Goal: Information Seeking & Learning: Learn about a topic

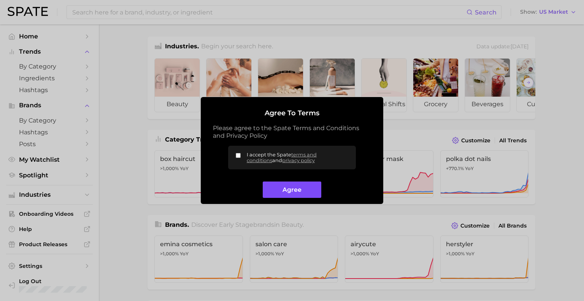
click at [287, 188] on button "Agree" at bounding box center [292, 189] width 58 height 16
drag, startPoint x: 303, startPoint y: 192, endPoint x: 224, endPoint y: 173, distance: 81.3
click at [303, 192] on button "Agree" at bounding box center [292, 189] width 58 height 16
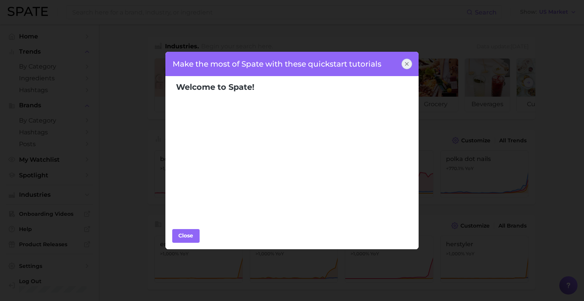
click at [410, 61] on div at bounding box center [406, 64] width 11 height 11
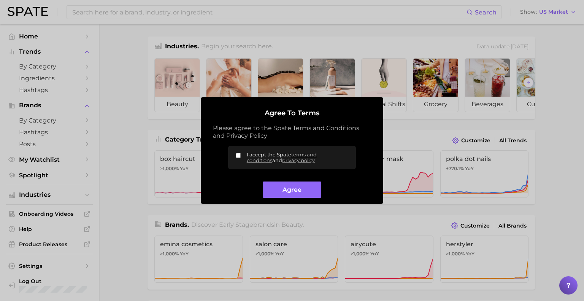
click at [241, 158] on label "I accept the Spate terms and conditions and privacy policy" at bounding box center [292, 158] width 128 height 24
click at [241, 158] on input "I accept the Spate terms and conditions and privacy policy" at bounding box center [238, 155] width 5 height 5
checkbox input "true"
drag, startPoint x: 271, startPoint y: 180, endPoint x: 276, endPoint y: 192, distance: 12.4
click at [272, 181] on div "Agree" at bounding box center [292, 186] width 158 height 22
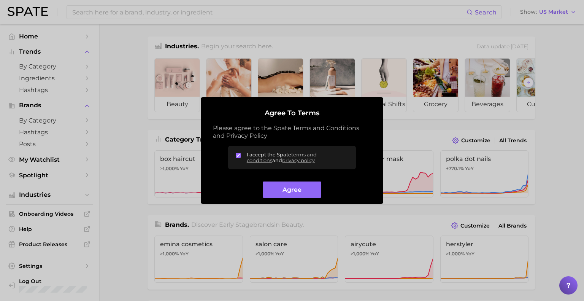
click at [277, 192] on button "Agree" at bounding box center [292, 189] width 58 height 16
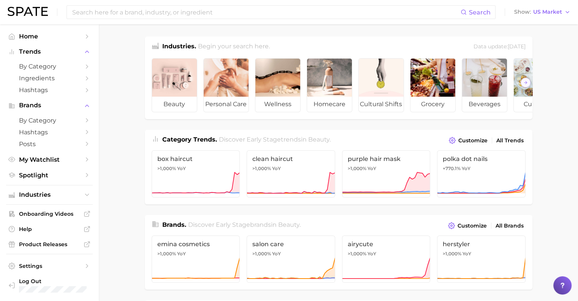
click at [223, 19] on div "Search Show US Market" at bounding box center [289, 12] width 563 height 24
click at [230, 7] on input at bounding box center [265, 12] width 389 height 13
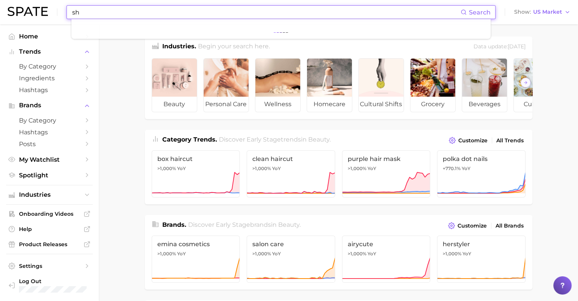
type input "s"
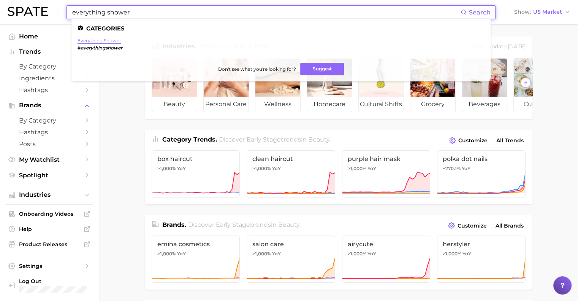
type input "everything shower"
click at [114, 40] on link "everything shower" at bounding box center [100, 41] width 44 height 6
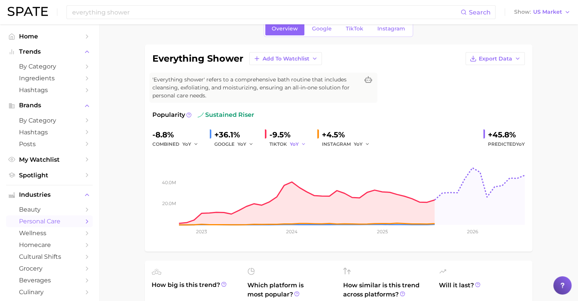
scroll to position [76, 0]
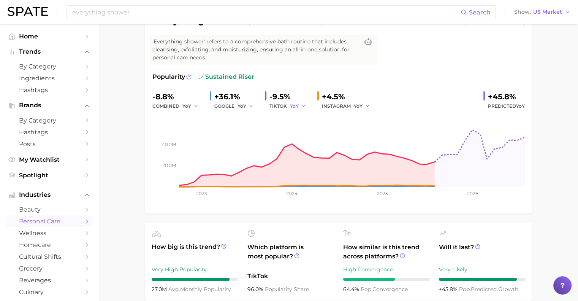
click at [297, 105] on span "YoY" at bounding box center [294, 106] width 9 height 6
click at [302, 137] on button "QoQ" at bounding box center [332, 132] width 84 height 14
click at [295, 102] on div "QoQ" at bounding box center [300, 106] width 21 height 9
click at [300, 106] on span "QoQ" at bounding box center [295, 106] width 11 height 6
click at [304, 143] on span "MoM" at bounding box center [300, 145] width 13 height 6
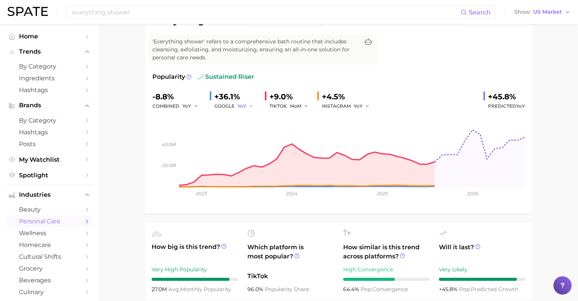
click at [252, 105] on icon "button" at bounding box center [251, 105] width 5 height 5
click at [251, 136] on button "QoQ" at bounding box center [280, 132] width 84 height 14
click at [240, 102] on div "QoQ" at bounding box center [248, 106] width 21 height 9
click at [245, 107] on span "QoQ" at bounding box center [243, 106] width 11 height 6
click at [253, 144] on span "MoM" at bounding box center [247, 145] width 13 height 6
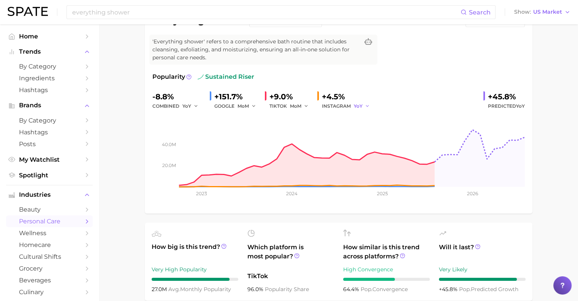
click at [354, 104] on span "YoY" at bounding box center [358, 106] width 9 height 6
click at [365, 139] on button "MoM" at bounding box center [396, 146] width 84 height 14
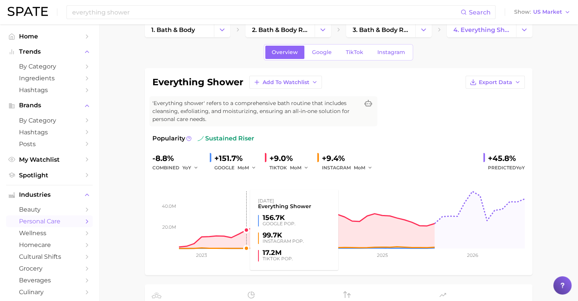
scroll to position [0, 0]
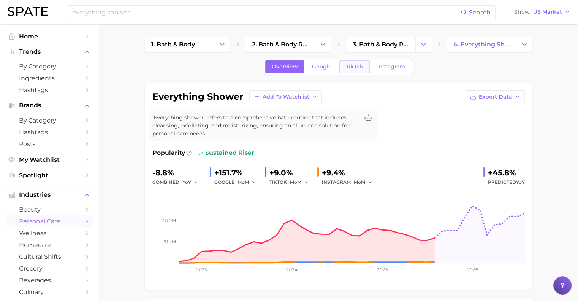
click at [363, 60] on link "TikTok" at bounding box center [355, 66] width 30 height 13
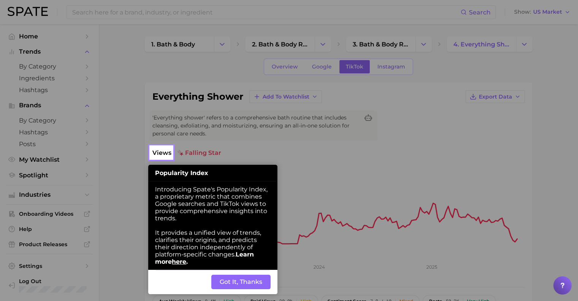
click at [227, 277] on button "Got It, Thanks" at bounding box center [240, 281] width 59 height 14
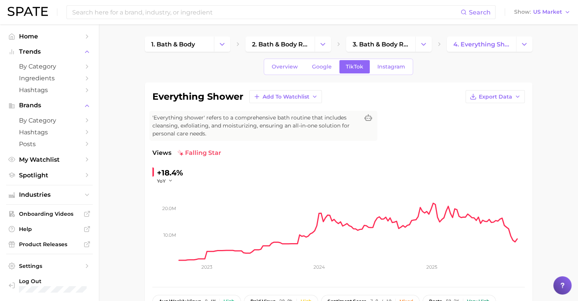
click at [176, 174] on div "+18.4%" at bounding box center [170, 173] width 26 height 12
click at [168, 180] on icon "button" at bounding box center [170, 180] width 5 height 5
click at [176, 217] on button "MoM" at bounding box center [199, 219] width 84 height 14
click at [165, 178] on span "MoM" at bounding box center [162, 181] width 11 height 6
click at [179, 229] on button "WoW" at bounding box center [199, 233] width 84 height 14
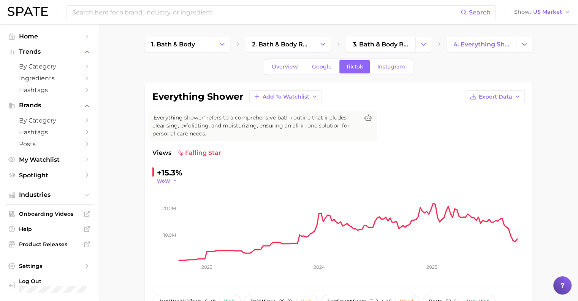
click at [166, 178] on span "WoW" at bounding box center [163, 181] width 13 height 6
click at [209, 170] on div "+15.3% WoW YoY QoQ MoM WoW" at bounding box center [204, 175] width 104 height 17
click at [169, 178] on span "WoW" at bounding box center [163, 181] width 13 height 6
click at [186, 193] on button "YoY" at bounding box center [199, 192] width 84 height 14
click at [168, 181] on icon "button" at bounding box center [170, 180] width 5 height 5
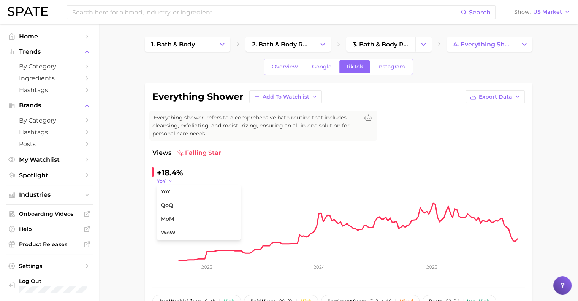
click at [168, 181] on icon "button" at bounding box center [170, 180] width 5 height 5
click at [163, 179] on span "YoY" at bounding box center [161, 181] width 9 height 6
click at [199, 145] on div "everything shower Add to Watchlist Export Data 'Everything shower' refers to a …" at bounding box center [338, 206] width 373 height 232
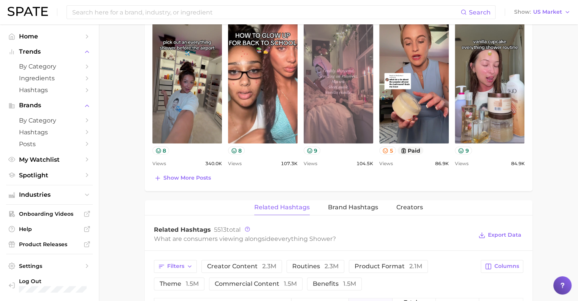
scroll to position [342, 0]
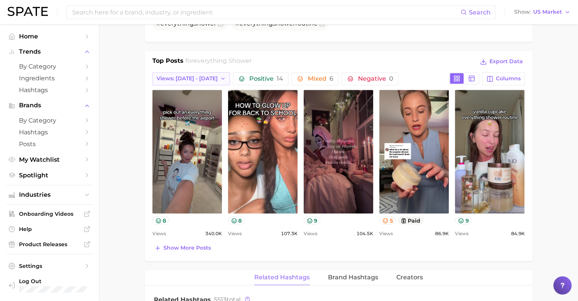
click at [197, 73] on button "Views: [DATE] - [DATE]" at bounding box center [191, 78] width 78 height 13
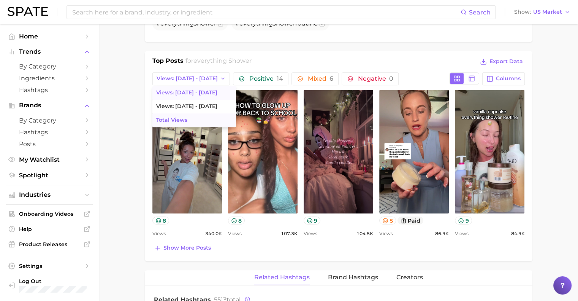
click at [182, 117] on span "Total Views" at bounding box center [171, 120] width 31 height 6
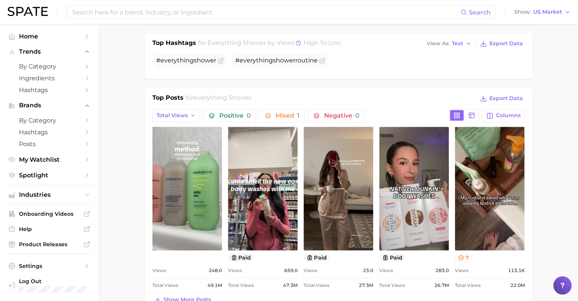
scroll to position [304, 0]
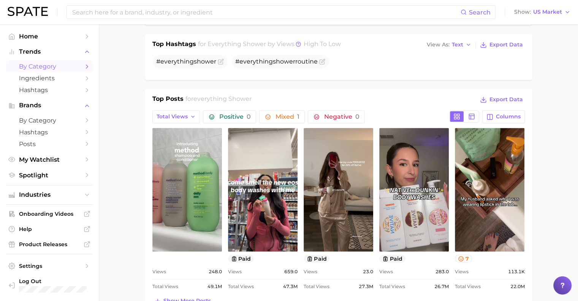
click at [57, 65] on span "by Category" at bounding box center [49, 66] width 61 height 7
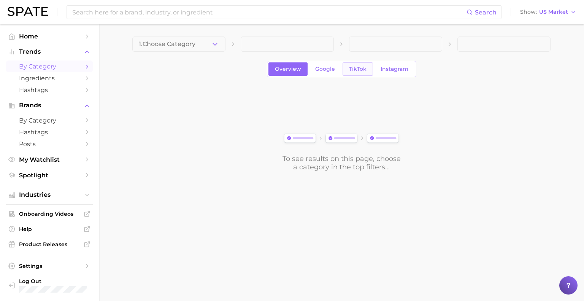
click at [352, 68] on span "TikTok" at bounding box center [357, 69] width 17 height 6
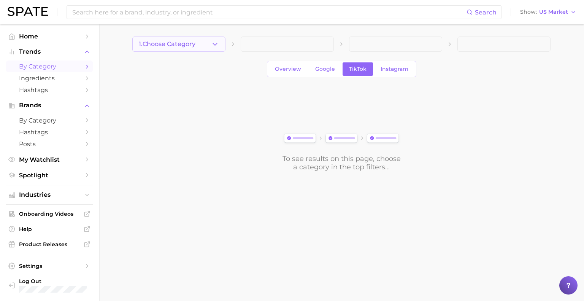
click at [204, 48] on button "1. Choose Category" at bounding box center [178, 43] width 93 height 15
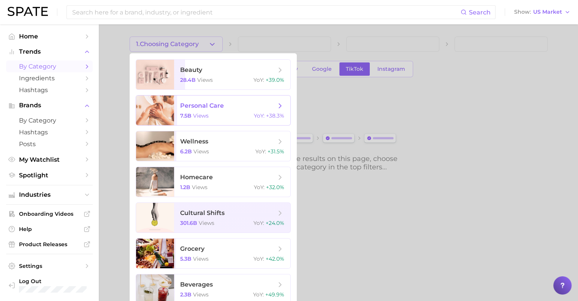
click at [199, 121] on span "personal care 7.5b views YoY : +38.3%" at bounding box center [232, 110] width 116 height 30
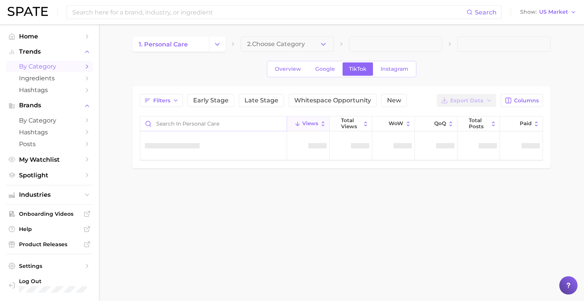
click at [218, 125] on input "Search in personal care" at bounding box center [213, 123] width 146 height 14
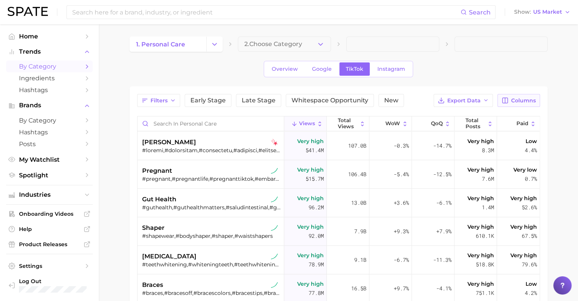
click at [514, 100] on span "Columns" at bounding box center [523, 100] width 25 height 6
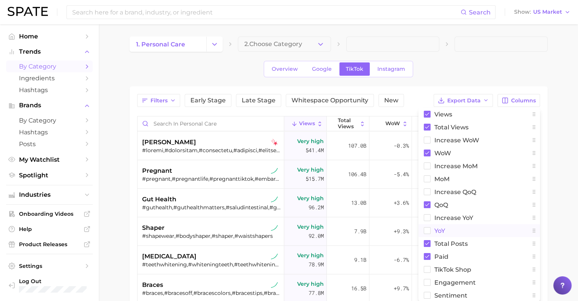
click at [446, 227] on button "YoY" at bounding box center [480, 230] width 122 height 13
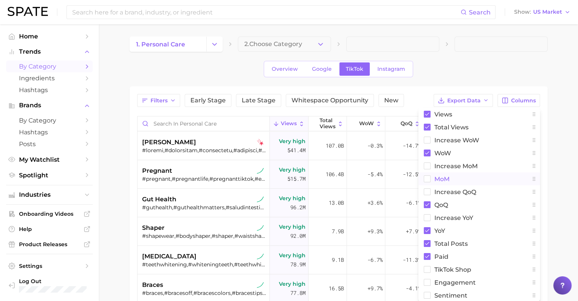
drag, startPoint x: 453, startPoint y: 199, endPoint x: 454, endPoint y: 177, distance: 22.1
click at [454, 177] on div "Views Total Views Increase WoW WoW increase MoM MoM increase QoQ QoQ increase Y…" at bounding box center [480, 205] width 122 height 194
click at [454, 177] on button "MoM" at bounding box center [480, 178] width 122 height 13
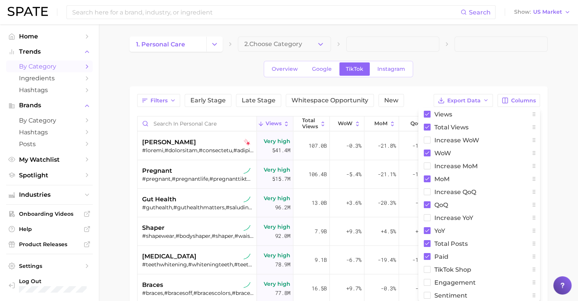
click at [552, 154] on main "1. personal care 2. Choose Category Overview Google TikTok Instagram Filters Ea…" at bounding box center [338, 243] width 479 height 438
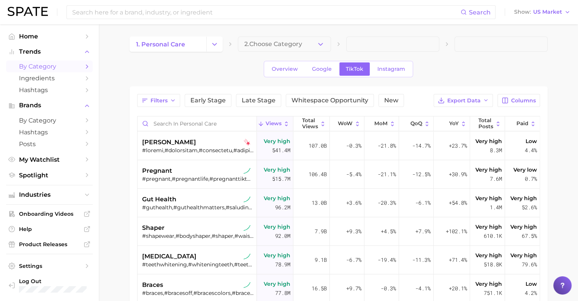
click at [229, 41] on icon at bounding box center [230, 44] width 6 height 6
click at [217, 50] on button "Change Category" at bounding box center [214, 43] width 16 height 15
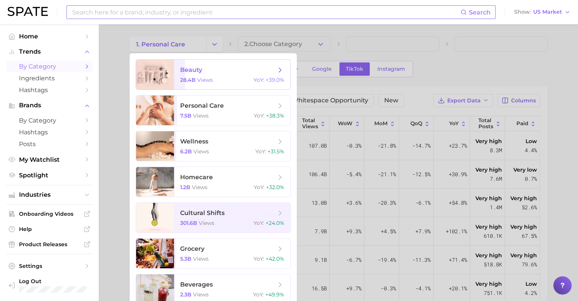
click at [293, 11] on input at bounding box center [265, 12] width 389 height 13
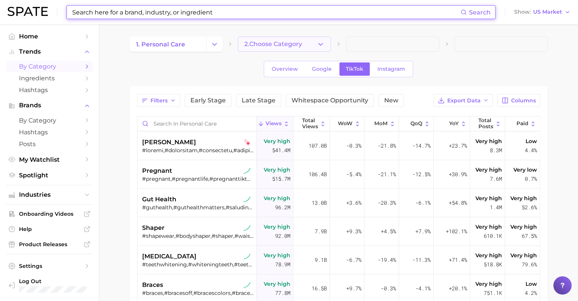
click at [290, 43] on span "2. Choose Category" at bounding box center [273, 44] width 58 height 7
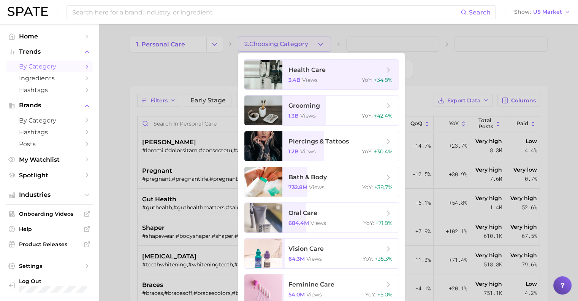
click at [193, 58] on div at bounding box center [289, 150] width 578 height 301
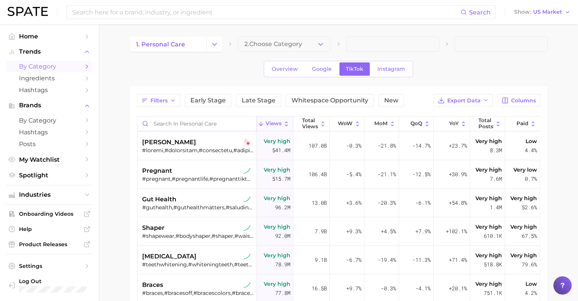
click at [177, 123] on input "Search in personal care" at bounding box center [197, 123] width 119 height 14
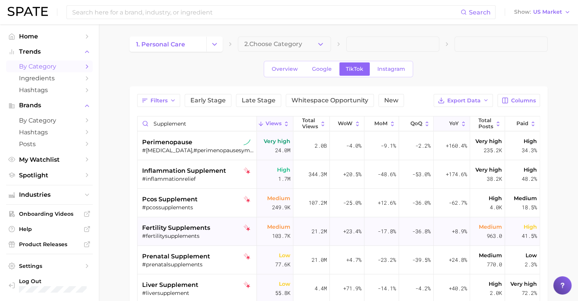
click at [443, 124] on polyline at bounding box center [445, 125] width 4 height 2
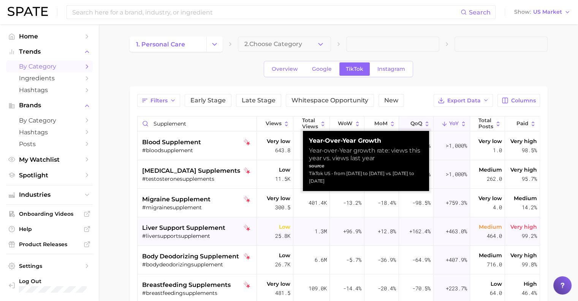
drag, startPoint x: 409, startPoint y: 130, endPoint x: 409, endPoint y: 121, distance: 8.8
click at [408, 126] on button "QoQ" at bounding box center [416, 123] width 35 height 15
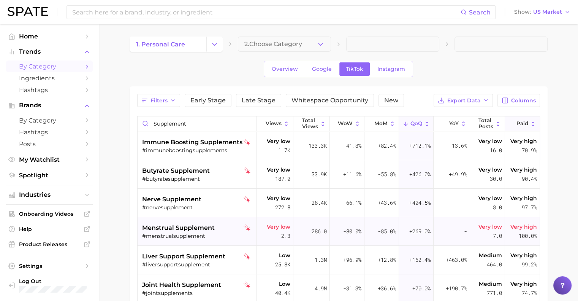
click at [509, 121] on icon at bounding box center [512, 124] width 6 height 6
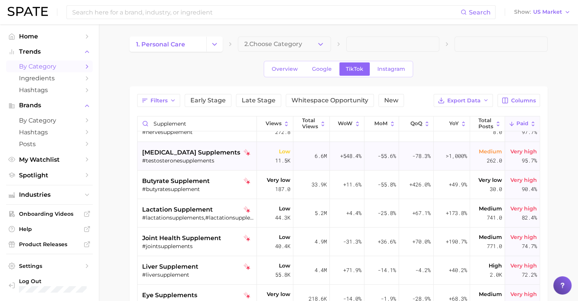
scroll to position [190, 0]
click at [167, 100] on button "Filters" at bounding box center [158, 100] width 43 height 13
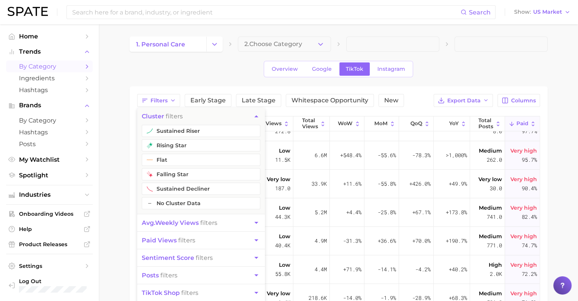
drag, startPoint x: 181, startPoint y: 131, endPoint x: 181, endPoint y: 136, distance: 5.7
click at [181, 130] on button "sustained riser" at bounding box center [201, 131] width 119 height 12
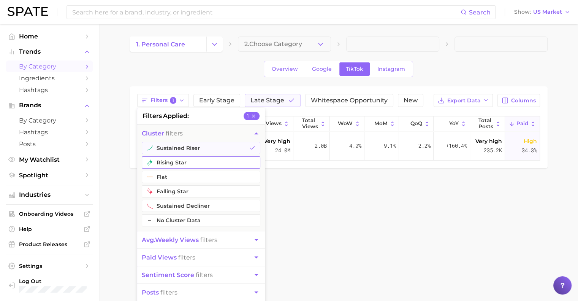
click at [179, 166] on button "rising star" at bounding box center [201, 162] width 119 height 12
click at [387, 220] on body "Search Show US Market Home Trends by Category Ingredients Hashtags Brands by Ca…" at bounding box center [289, 150] width 578 height 301
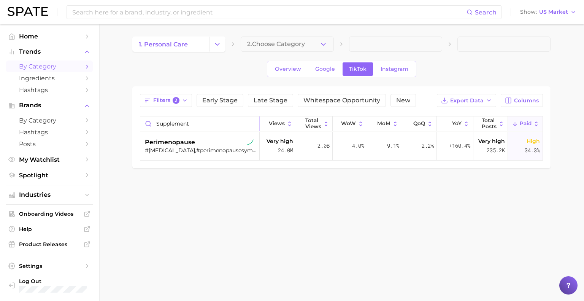
click at [233, 122] on input "supplement" at bounding box center [199, 123] width 119 height 14
click at [251, 119] on input "supplement" at bounding box center [199, 123] width 119 height 14
drag, startPoint x: 251, startPoint y: 119, endPoint x: 70, endPoint y: 120, distance: 180.6
click at [70, 120] on div "Search Show US Market Home Trends by Category Ingredients Hashtags Brands by Ca…" at bounding box center [292, 115] width 584 height 182
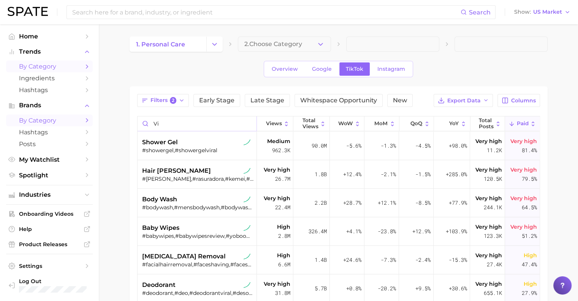
type input "v"
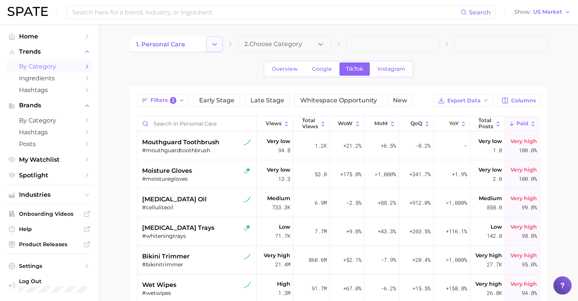
click at [222, 41] on button "Change Category" at bounding box center [214, 43] width 16 height 15
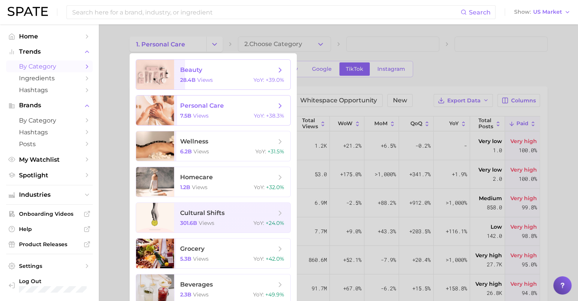
click at [211, 79] on span "views" at bounding box center [205, 79] width 16 height 7
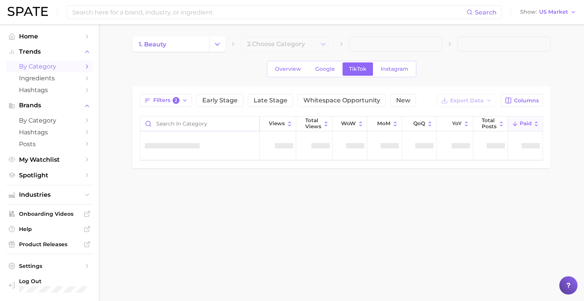
click at [199, 124] on input "Search in category" at bounding box center [199, 123] width 119 height 14
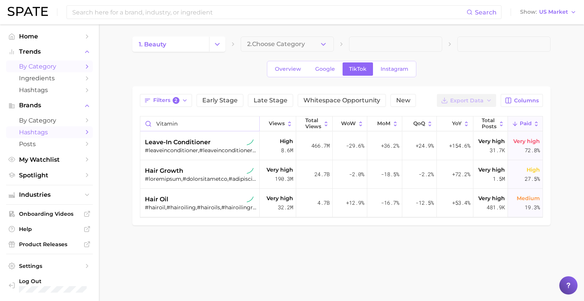
drag, startPoint x: 201, startPoint y: 117, endPoint x: 13, endPoint y: 127, distance: 188.1
click at [14, 127] on div "Search Show US Market Home Trends by Category Ingredients Hashtags Brands by Ca…" at bounding box center [292, 143] width 584 height 239
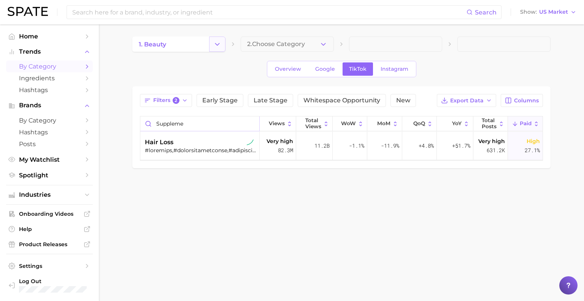
type input "suppleme"
click at [223, 42] on button "Change Category" at bounding box center [217, 43] width 16 height 15
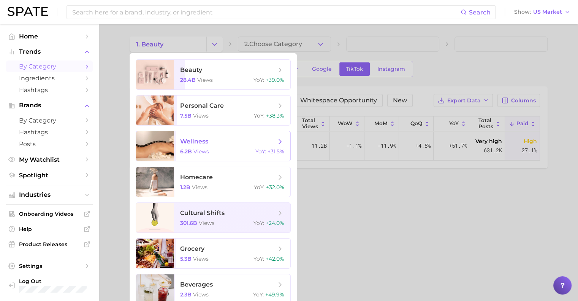
click at [229, 141] on span "wellness" at bounding box center [228, 141] width 96 height 8
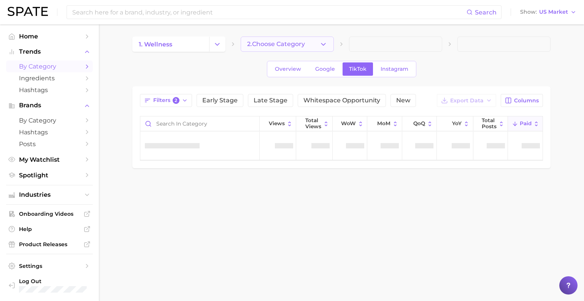
click at [290, 39] on button "2. Choose Category" at bounding box center [287, 43] width 93 height 15
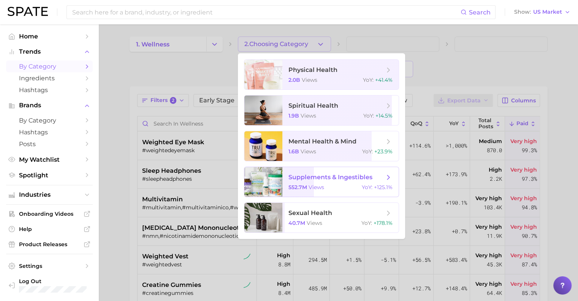
click at [365, 184] on span "YoY :" at bounding box center [367, 187] width 11 height 7
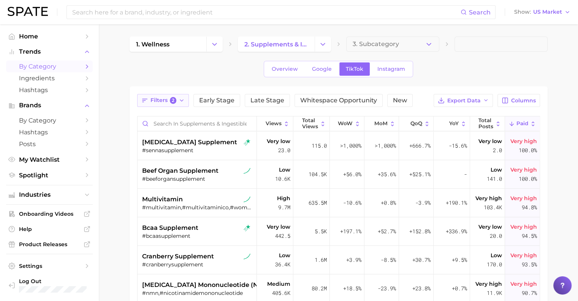
click at [171, 99] on span "2" at bounding box center [173, 100] width 7 height 7
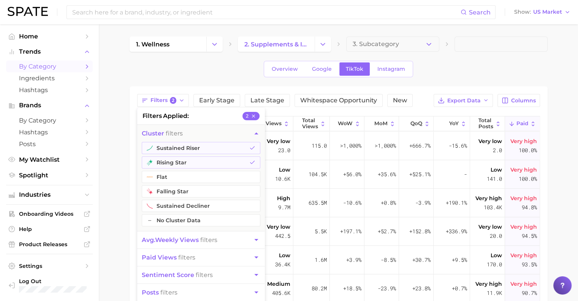
click at [195, 243] on button "avg. weekly views filters" at bounding box center [201, 239] width 128 height 17
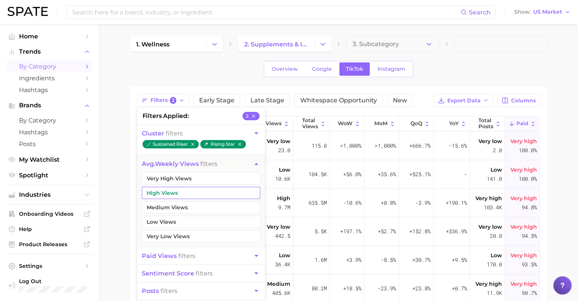
click at [173, 189] on button "High Views" at bounding box center [201, 193] width 119 height 12
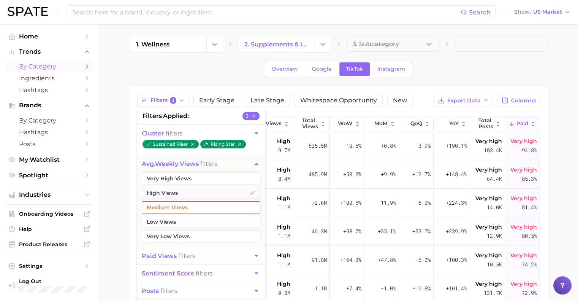
click at [176, 202] on button "Medium Views" at bounding box center [201, 207] width 119 height 12
click at [103, 132] on main "1. wellness 2. supplements & ingestibles 3. Subcategory Overview Google TikTok …" at bounding box center [338, 243] width 479 height 438
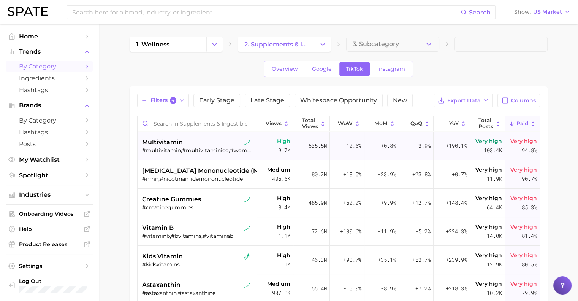
drag, startPoint x: 190, startPoint y: 153, endPoint x: 161, endPoint y: 150, distance: 29.4
click at [161, 150] on div "#multivitamin,#multivitaminico,#womensmultivitamin,#womensmultivitamins,#multiv…" at bounding box center [198, 150] width 112 height 7
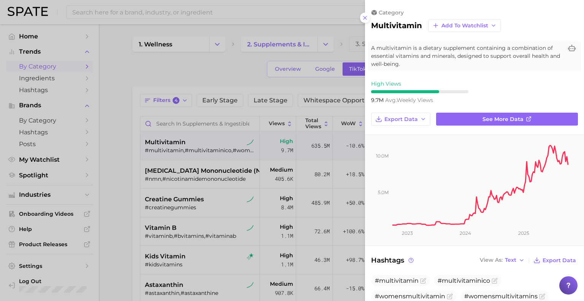
click at [506, 116] on span "See more data" at bounding box center [502, 119] width 41 height 6
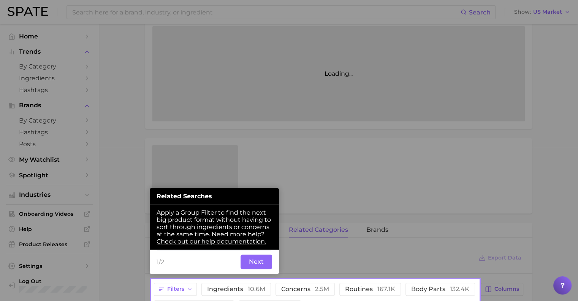
scroll to position [166, 0]
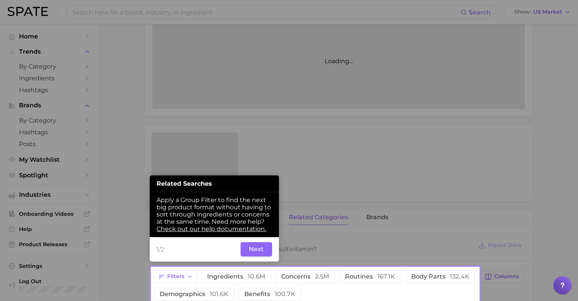
click at [260, 245] on button "Next" at bounding box center [257, 249] width 32 height 14
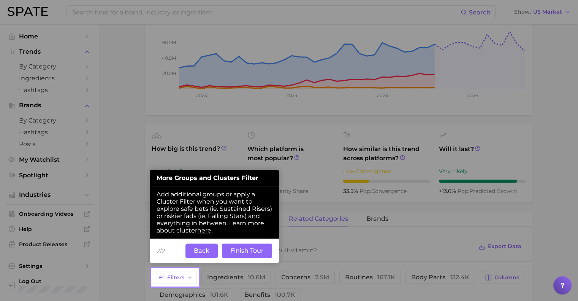
click at [228, 249] on button "Finish Tour" at bounding box center [247, 250] width 50 height 14
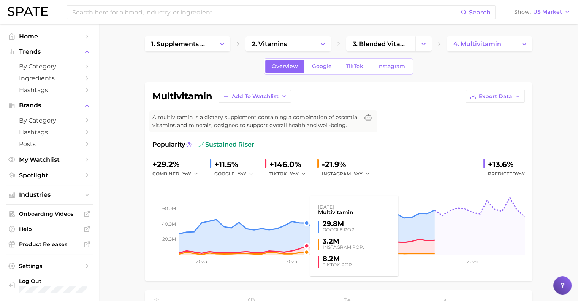
scroll to position [0, 0]
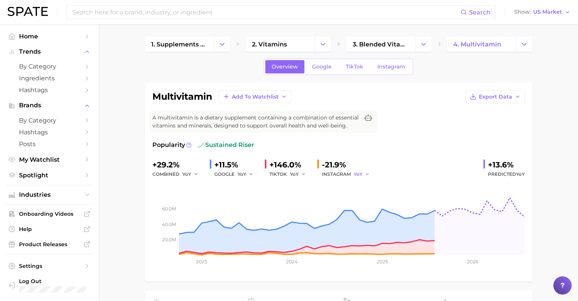
click at [362, 175] on button "YoY" at bounding box center [362, 174] width 16 height 9
click at [354, 63] on span "TikTok" at bounding box center [354, 66] width 17 height 6
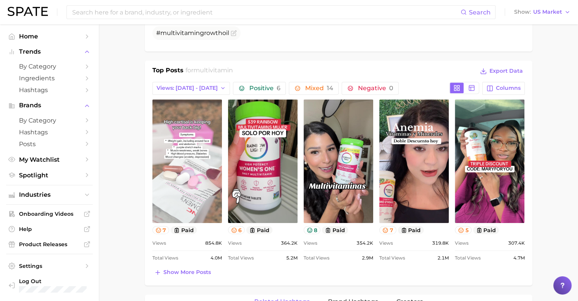
scroll to position [342, 0]
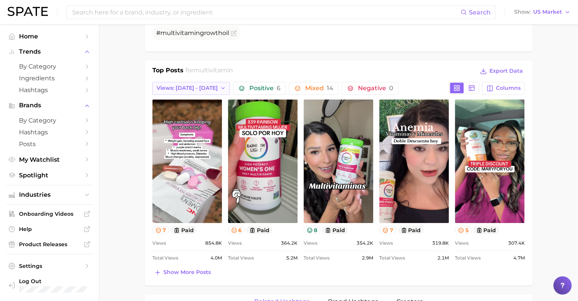
click at [183, 82] on button "Views: [DATE] - [DATE]" at bounding box center [191, 88] width 78 height 13
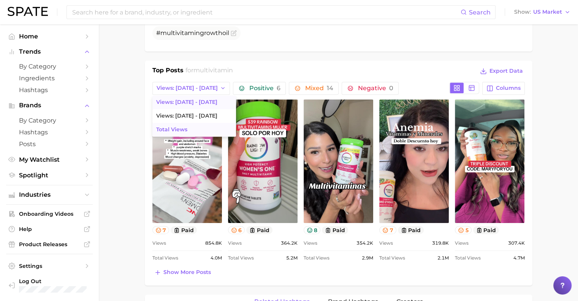
click at [177, 126] on span "Total Views" at bounding box center [171, 129] width 31 height 6
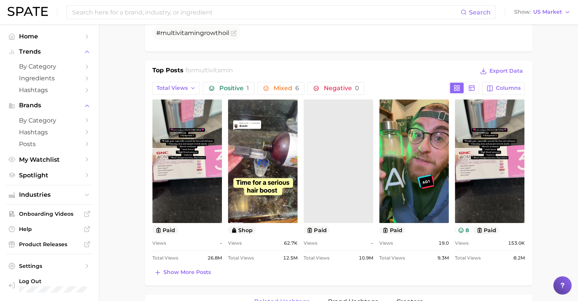
scroll to position [0, 0]
click at [195, 269] on span "Show more posts" at bounding box center [187, 272] width 48 height 6
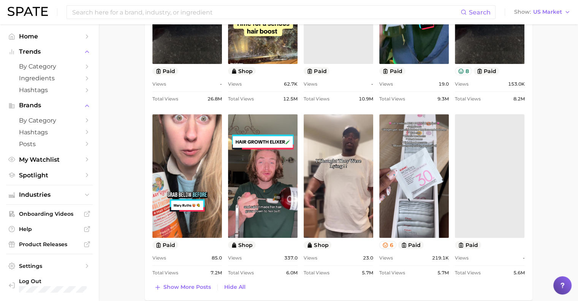
scroll to position [532, 0]
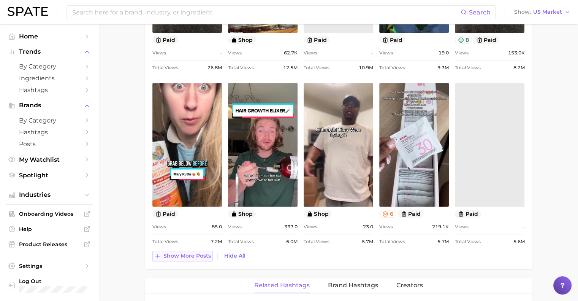
click at [178, 253] on span "Show more posts" at bounding box center [187, 255] width 48 height 6
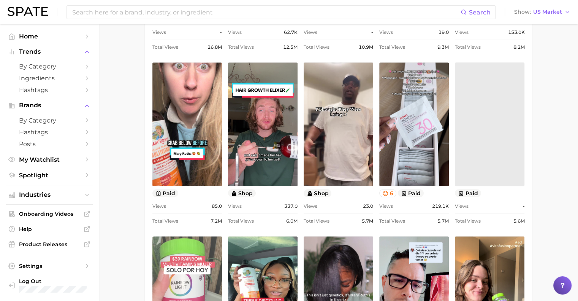
scroll to position [0, 0]
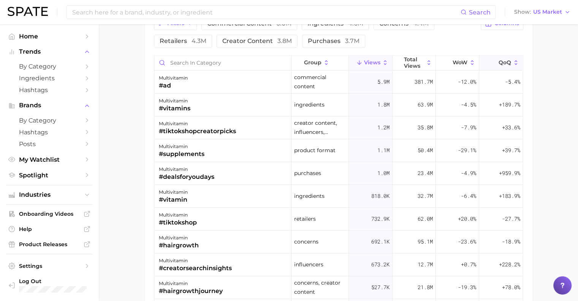
click at [507, 57] on button "QoQ" at bounding box center [500, 63] width 43 height 15
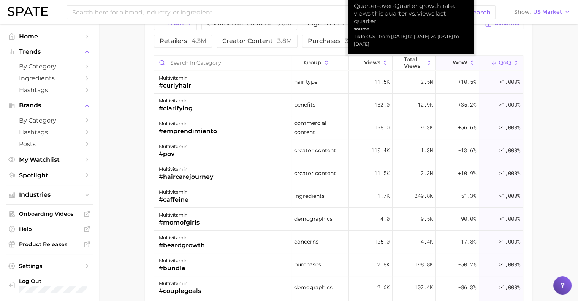
click at [469, 59] on icon at bounding box center [472, 62] width 7 height 7
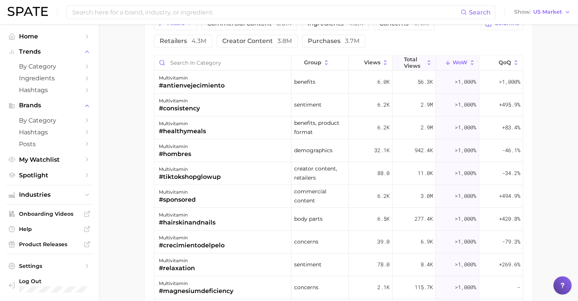
click at [404, 62] on span "Total Views" at bounding box center [414, 62] width 20 height 12
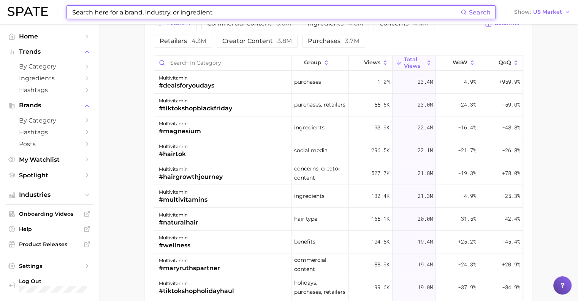
click at [154, 18] on input at bounding box center [265, 12] width 389 height 13
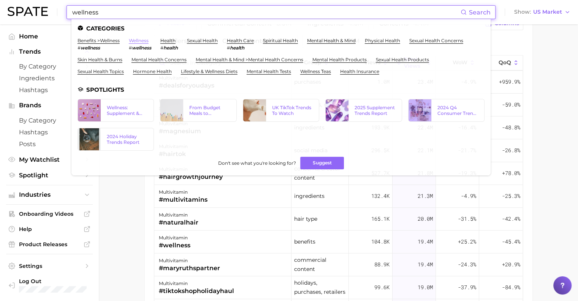
type input "wellness"
click at [143, 41] on link "wellness" at bounding box center [139, 41] width 20 height 6
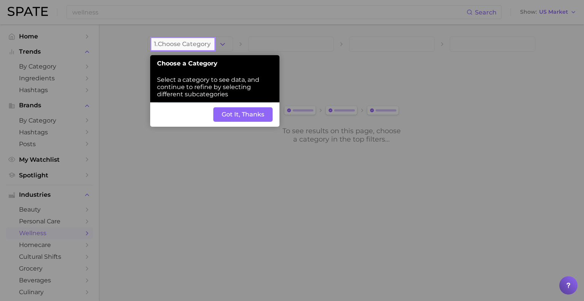
click at [255, 114] on button "Got It, Thanks" at bounding box center [242, 114] width 59 height 14
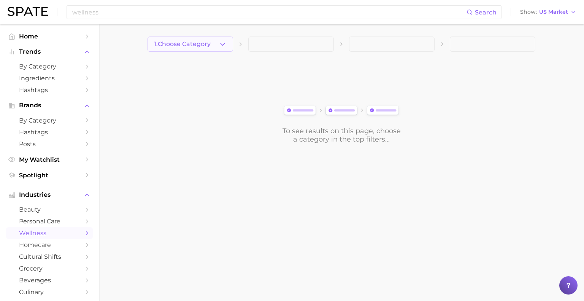
click at [217, 45] on button "1. Choose Category" at bounding box center [191, 43] width 86 height 15
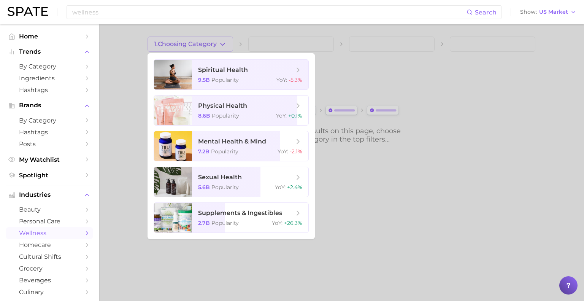
click at [365, 176] on div at bounding box center [292, 150] width 584 height 301
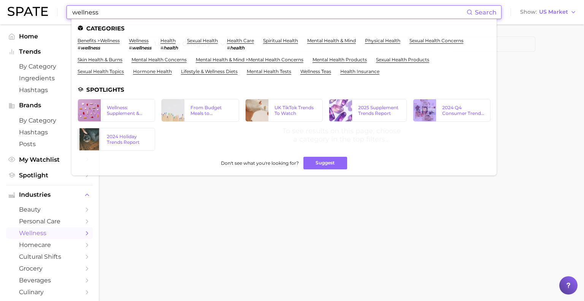
click at [148, 6] on input "wellness" at bounding box center [268, 12] width 395 height 13
click at [109, 42] on link "benefits > wellness" at bounding box center [99, 41] width 42 height 6
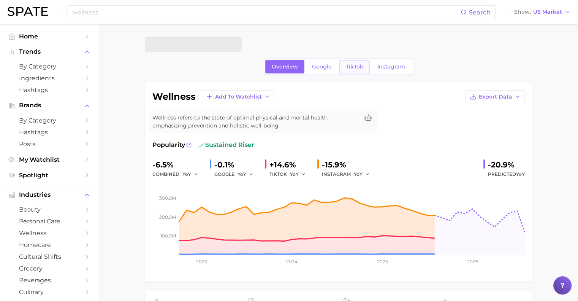
click at [361, 67] on span "TikTok" at bounding box center [354, 66] width 17 height 6
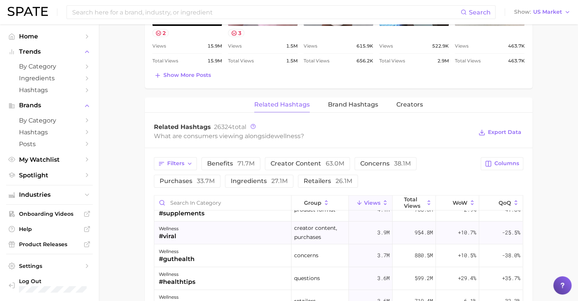
scroll to position [49, 0]
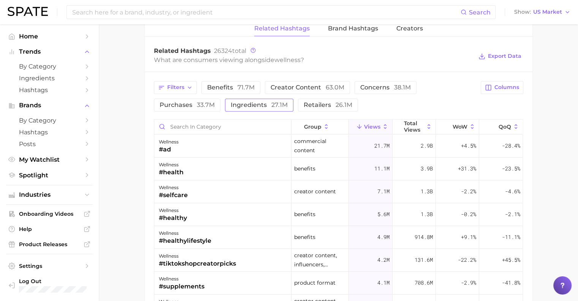
click at [259, 106] on span "ingredients 27.1m" at bounding box center [259, 105] width 57 height 6
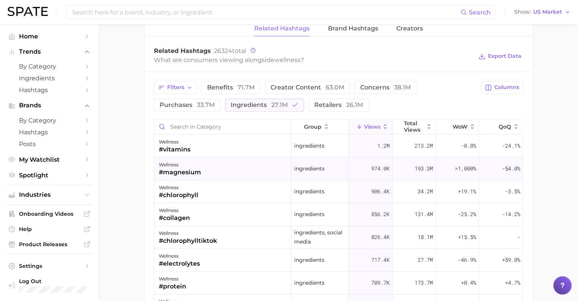
scroll to position [646, 0]
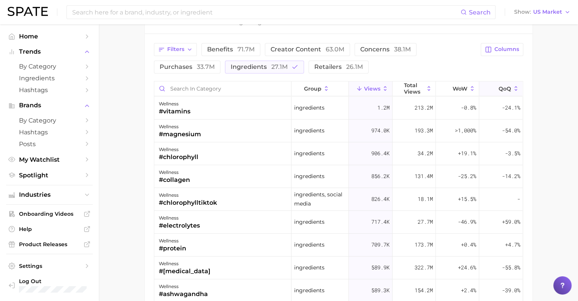
click at [503, 81] on button "QoQ" at bounding box center [500, 88] width 43 height 15
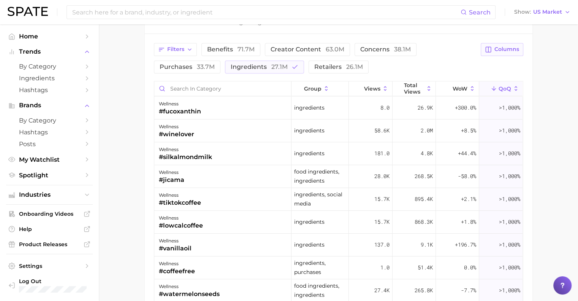
click at [516, 47] on span "Columns" at bounding box center [507, 49] width 25 height 6
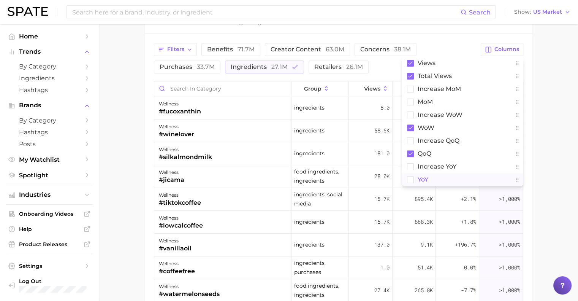
click at [414, 173] on button "YoY" at bounding box center [463, 179] width 122 height 13
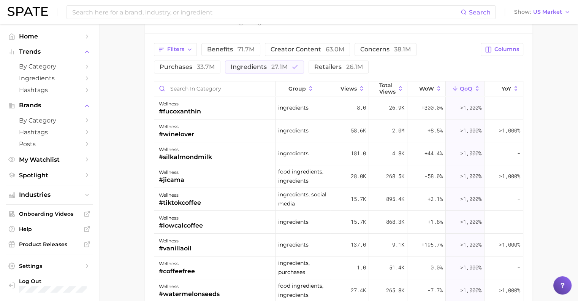
click at [514, 79] on div "Filters benefits 71.7m creator content 63.0m concerns 38.1m purchases 33.7m ing…" at bounding box center [339, 212] width 388 height 357
click at [511, 82] on button "YoY" at bounding box center [504, 88] width 38 height 15
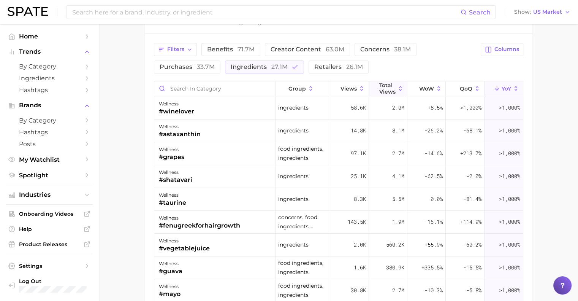
click at [381, 92] on span "Total Views" at bounding box center [387, 88] width 16 height 12
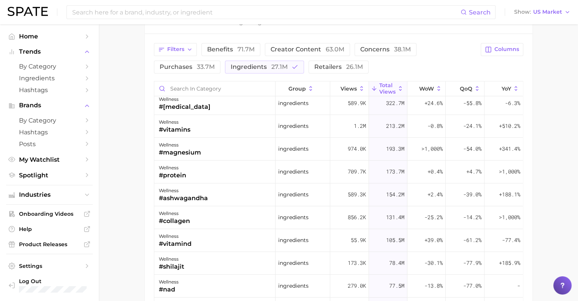
scroll to position [0, 0]
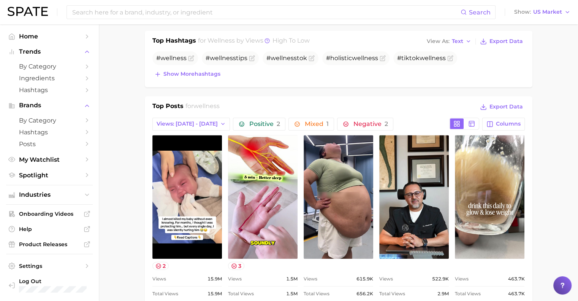
scroll to position [228, 0]
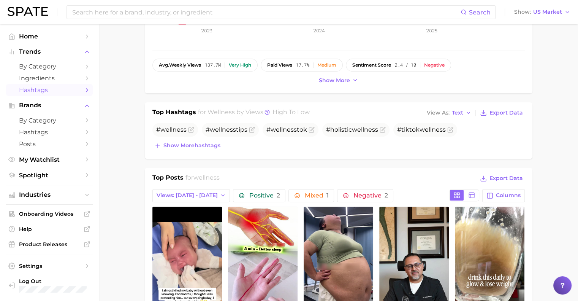
click at [68, 91] on span "Hashtags" at bounding box center [49, 89] width 61 height 7
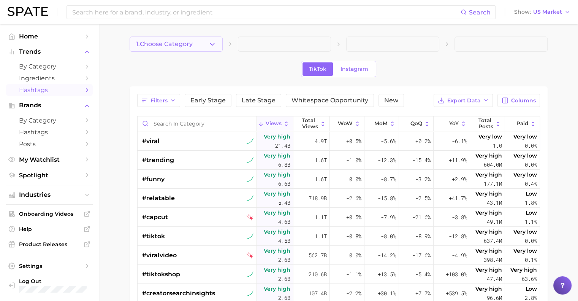
click at [203, 44] on button "1. Choose Category" at bounding box center [176, 43] width 93 height 15
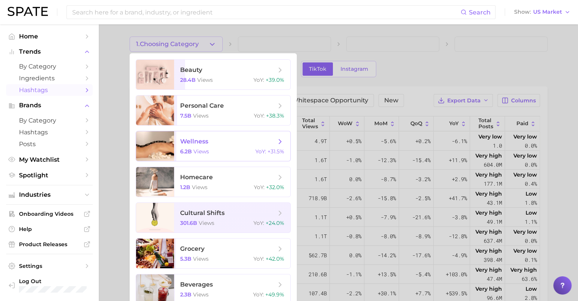
click at [199, 151] on span "views" at bounding box center [202, 151] width 16 height 7
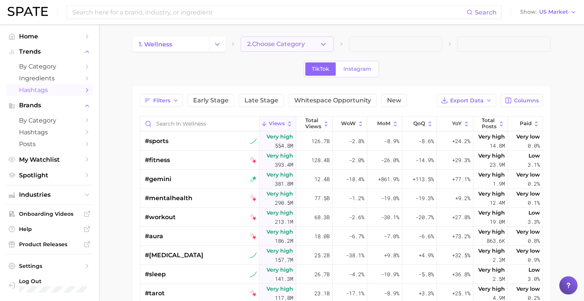
click at [259, 38] on button "2. Choose Category" at bounding box center [287, 43] width 93 height 15
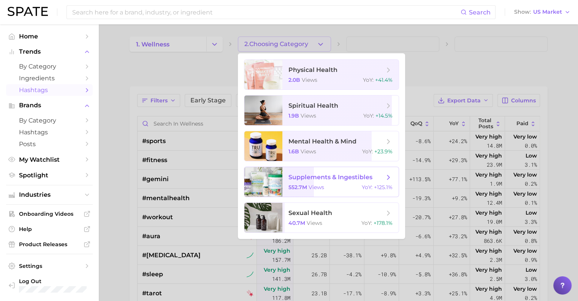
click at [319, 177] on span "supplements & ingestibles" at bounding box center [331, 176] width 84 height 7
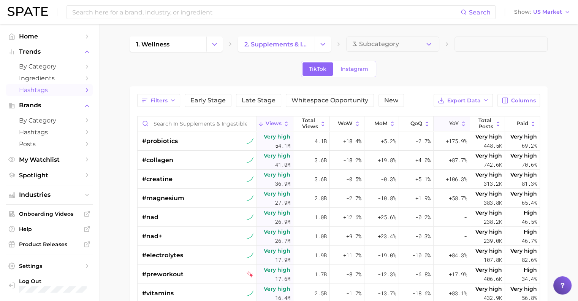
click at [441, 121] on icon at bounding box center [444, 124] width 6 height 6
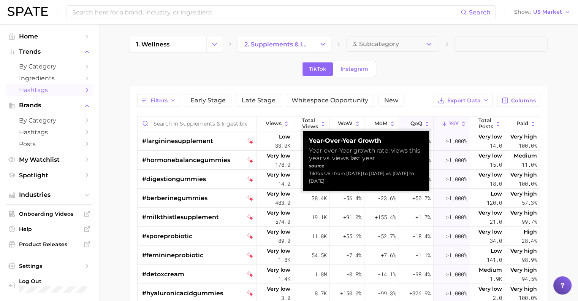
click at [424, 122] on icon at bounding box center [427, 124] width 6 height 6
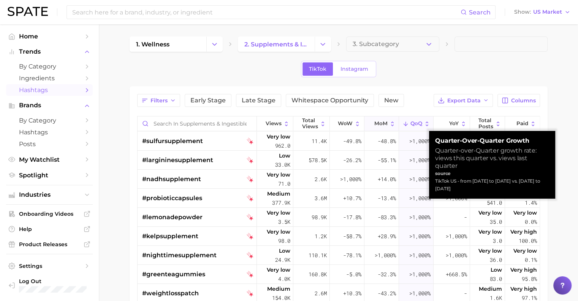
click at [389, 121] on icon at bounding box center [392, 124] width 6 height 6
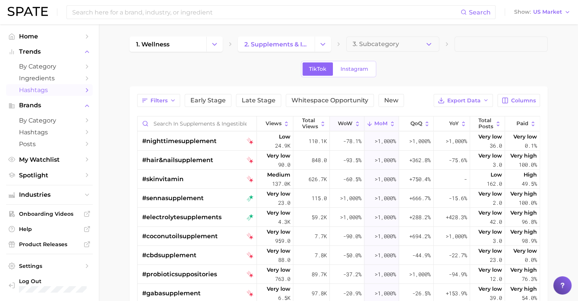
click at [342, 121] on span "WoW" at bounding box center [345, 124] width 15 height 6
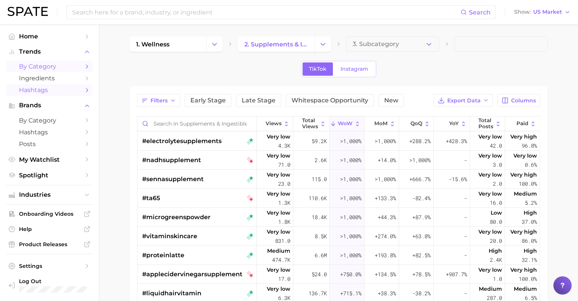
click at [71, 65] on span "by Category" at bounding box center [49, 66] width 61 height 7
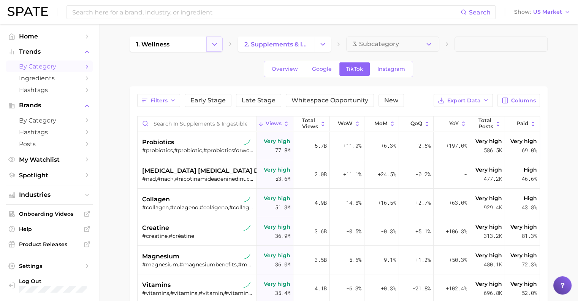
click at [221, 43] on button "Change Category" at bounding box center [214, 43] width 16 height 15
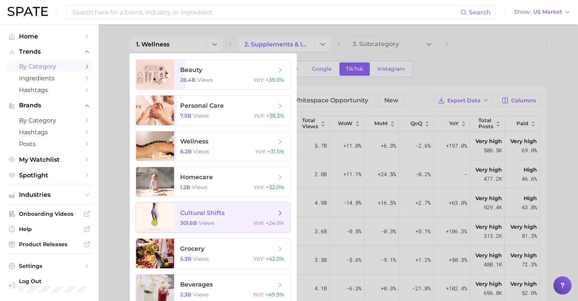
click at [221, 219] on span "cultural shifts 301.6b views YoY : +24.0%" at bounding box center [232, 218] width 116 height 30
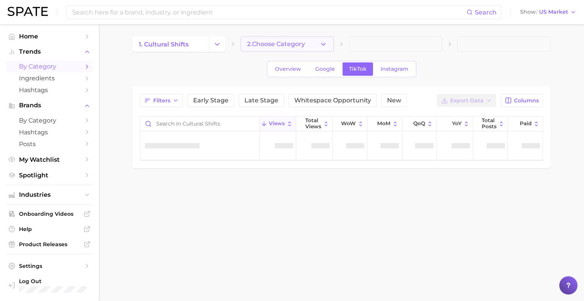
click at [301, 44] on span "2. Choose Category" at bounding box center [276, 44] width 58 height 7
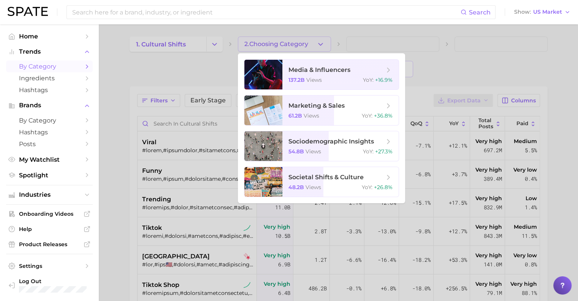
click at [459, 40] on div at bounding box center [289, 150] width 578 height 301
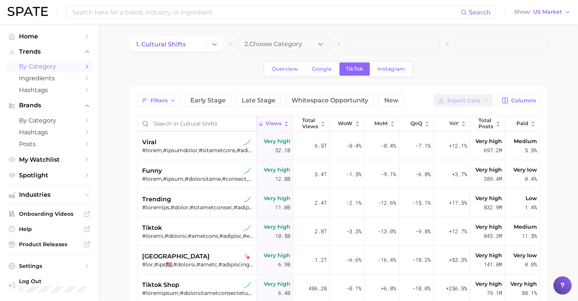
click at [176, 123] on input "Search in cultural shifts" at bounding box center [197, 123] width 119 height 14
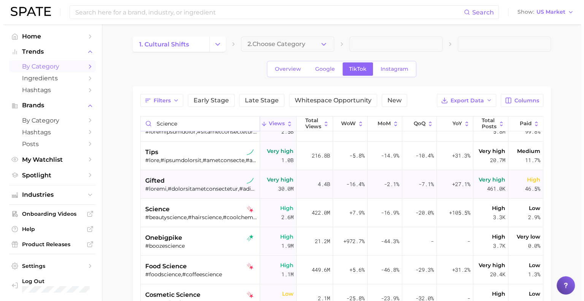
scroll to position [29, 0]
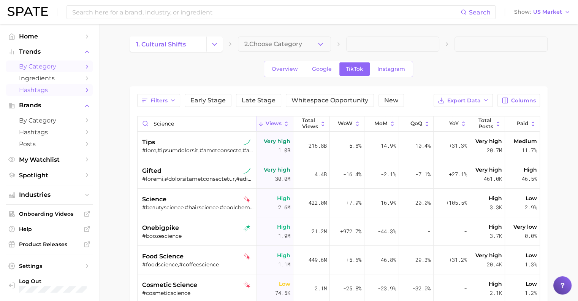
type input "science"
click at [53, 90] on span "Hashtags" at bounding box center [49, 89] width 61 height 7
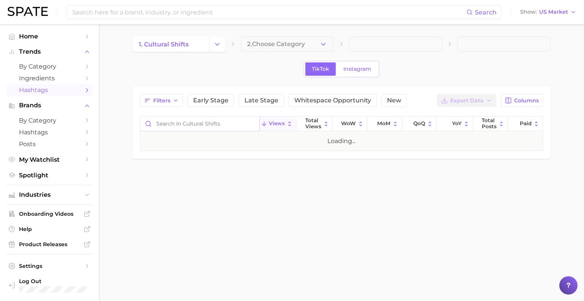
click at [201, 124] on input "Search in cultural shifts" at bounding box center [199, 123] width 119 height 14
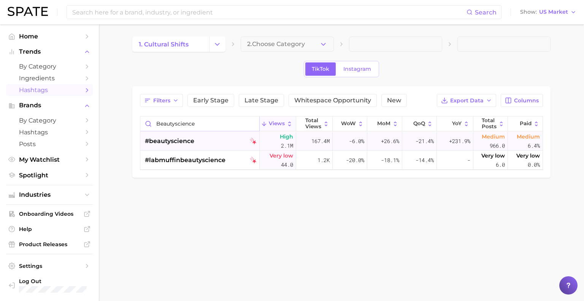
type input "beautyscience"
click at [243, 139] on div "#beautyscience" at bounding box center [201, 141] width 112 height 19
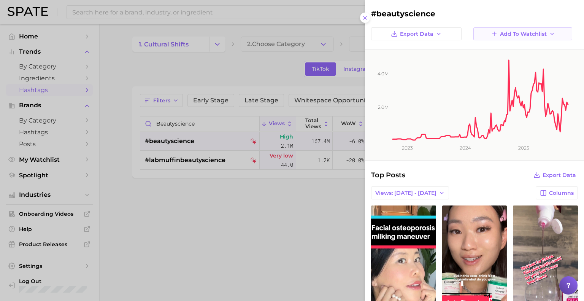
click at [503, 33] on span "Add to Watchlist" at bounding box center [523, 34] width 47 height 6
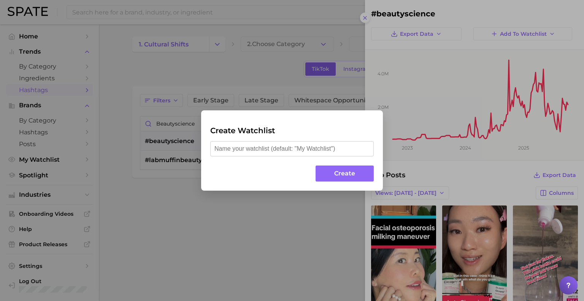
click at [335, 143] on input "text" at bounding box center [291, 148] width 163 height 15
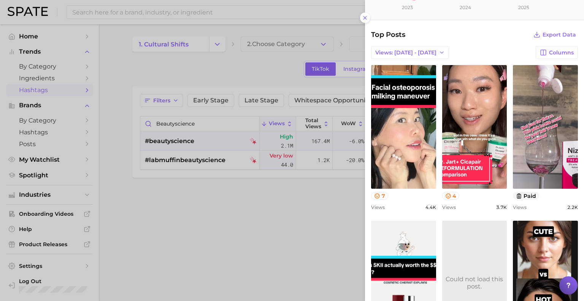
scroll to position [139, 0]
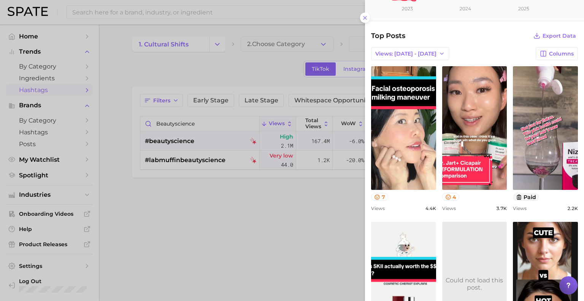
click at [254, 235] on div at bounding box center [292, 150] width 584 height 301
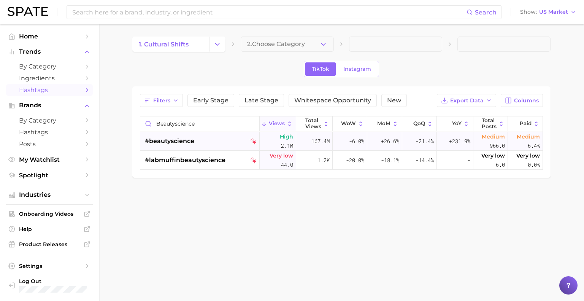
click at [186, 140] on span "#beautyscience" at bounding box center [169, 140] width 49 height 9
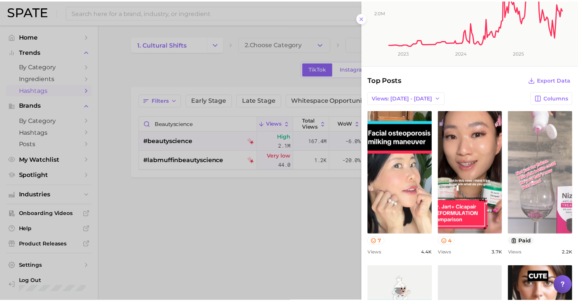
scroll to position [152, 0]
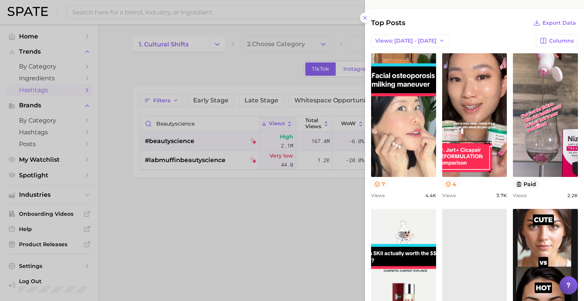
click at [186, 235] on div at bounding box center [292, 150] width 584 height 301
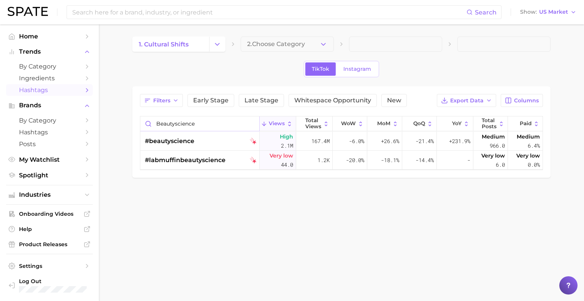
click at [192, 126] on input "beautyscience" at bounding box center [199, 123] width 119 height 14
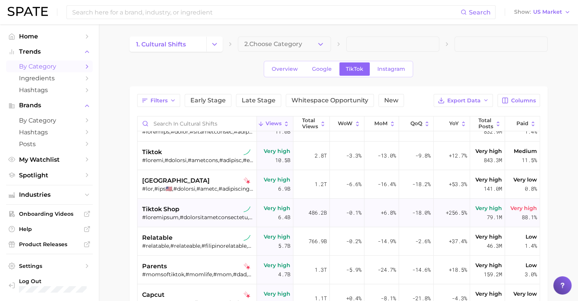
scroll to position [76, 0]
click at [213, 124] on input "Search in cultural shifts" at bounding box center [197, 123] width 119 height 14
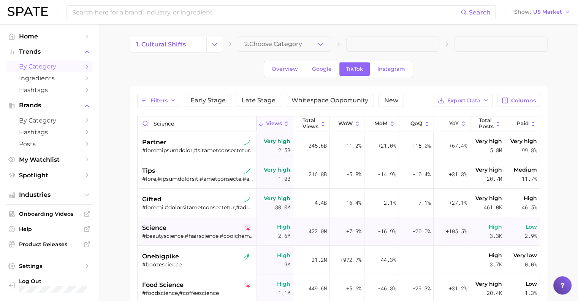
type input "science"
click at [176, 226] on div "science" at bounding box center [198, 227] width 112 height 9
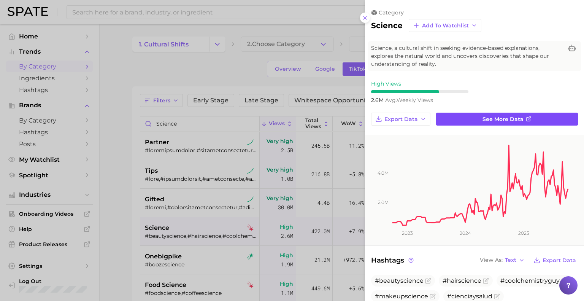
click at [503, 116] on span "See more data" at bounding box center [502, 119] width 41 height 6
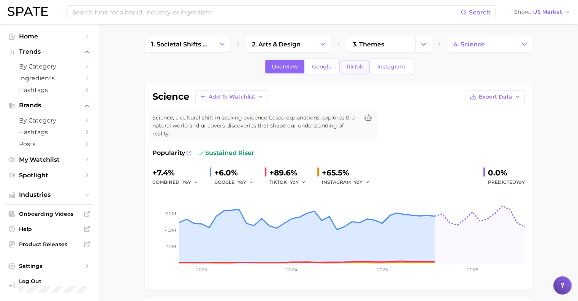
click at [341, 65] on link "TikTok" at bounding box center [355, 66] width 30 height 13
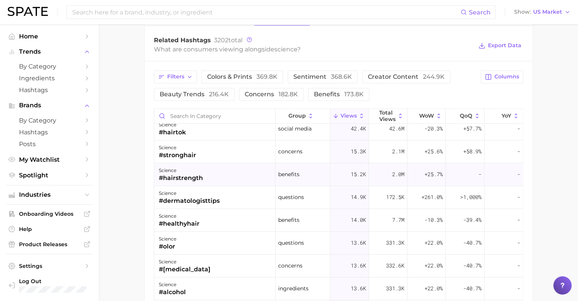
scroll to position [190, 0]
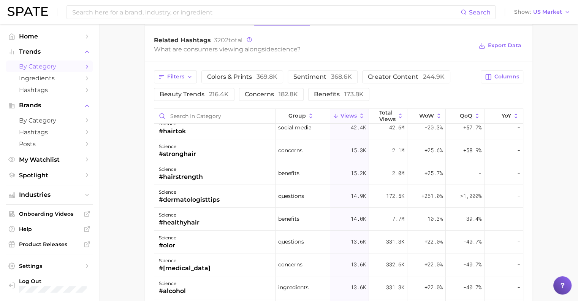
click at [62, 70] on span "by Category" at bounding box center [49, 66] width 61 height 7
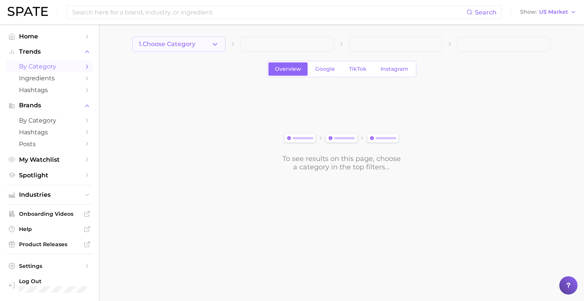
click at [207, 47] on button "1. Choose Category" at bounding box center [178, 43] width 93 height 15
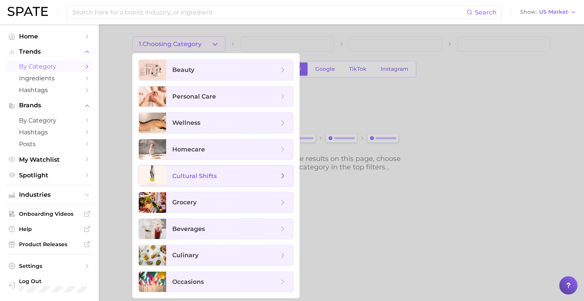
click at [236, 176] on span "cultural shifts" at bounding box center [225, 175] width 106 height 8
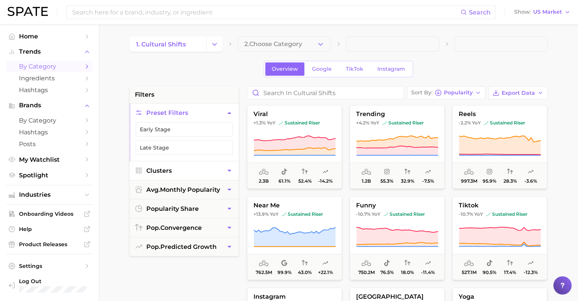
click at [195, 172] on button "Clusters" at bounding box center [184, 170] width 109 height 19
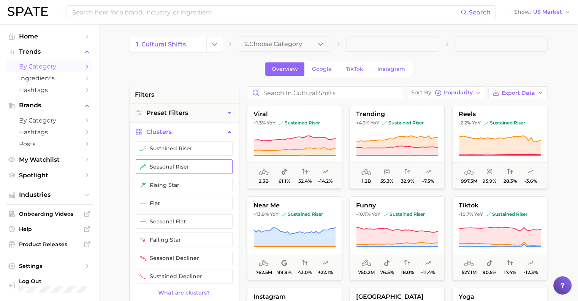
click at [192, 154] on button "sustained riser" at bounding box center [184, 148] width 97 height 14
click at [186, 170] on button "seasonal riser" at bounding box center [184, 166] width 97 height 14
click at [184, 179] on button "rising star" at bounding box center [184, 185] width 97 height 14
click at [351, 73] on link "TikTok" at bounding box center [355, 68] width 30 height 13
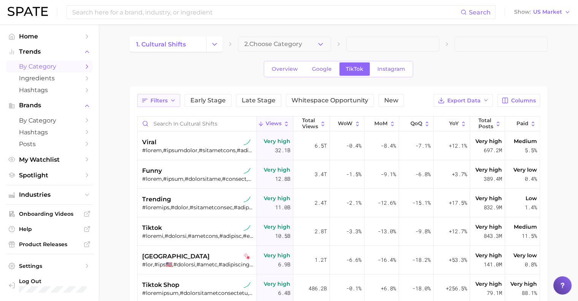
click at [179, 100] on button "Filters" at bounding box center [158, 100] width 43 height 13
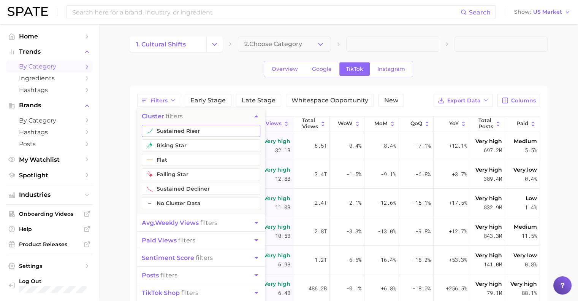
click at [203, 132] on button "sustained riser" at bounding box center [201, 131] width 119 height 12
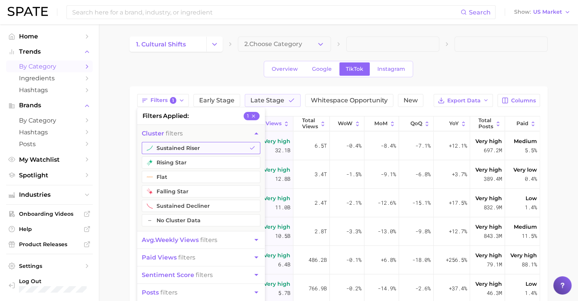
click at [202, 142] on button "sustained riser" at bounding box center [201, 148] width 119 height 12
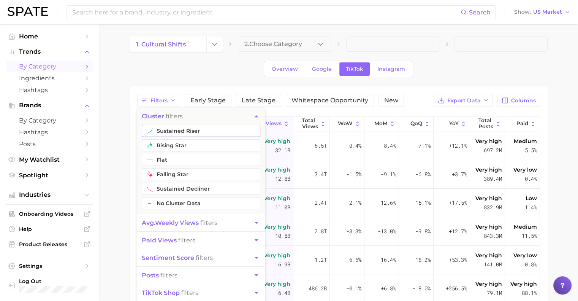
click at [178, 132] on button "sustained riser" at bounding box center [201, 131] width 119 height 12
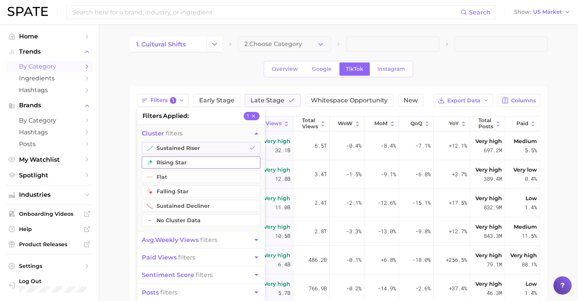
click at [170, 159] on button "rising star" at bounding box center [201, 162] width 119 height 12
click at [105, 157] on main "1. cultural shifts 2. Choose Category Overview Google TikTok Instagram Filters …" at bounding box center [338, 243] width 479 height 438
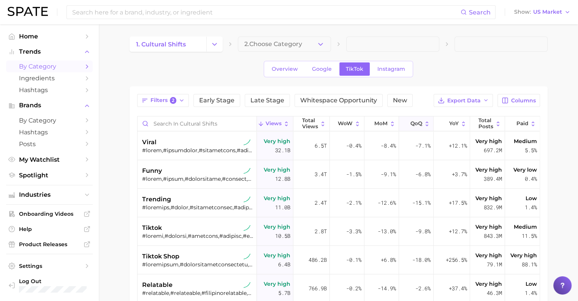
drag, startPoint x: 379, startPoint y: 124, endPoint x: 399, endPoint y: 119, distance: 20.4
click at [379, 124] on span "MoM" at bounding box center [380, 124] width 13 height 6
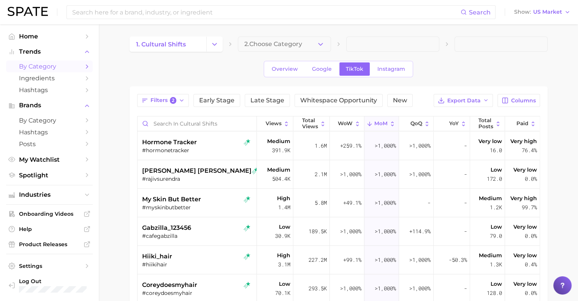
click at [382, 123] on span "MoM" at bounding box center [380, 124] width 13 height 6
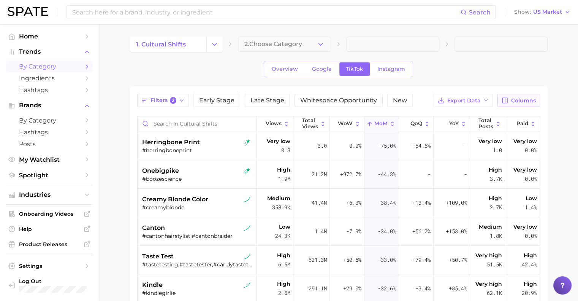
click at [516, 97] on span "Columns" at bounding box center [523, 100] width 25 height 6
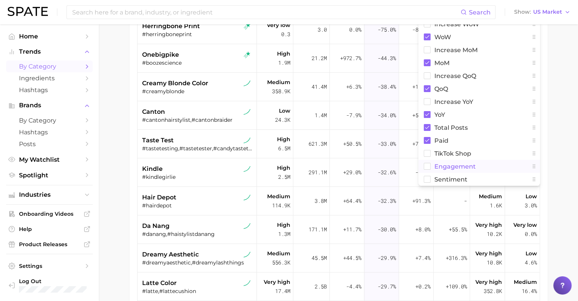
scroll to position [76, 0]
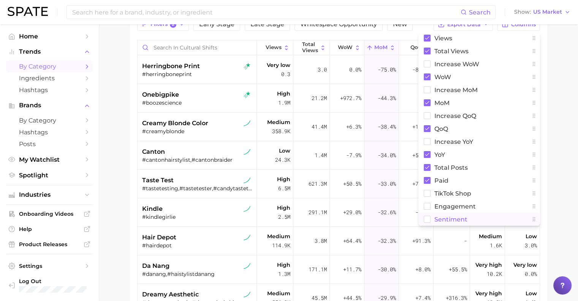
click at [466, 214] on button "Sentiment" at bounding box center [480, 219] width 122 height 13
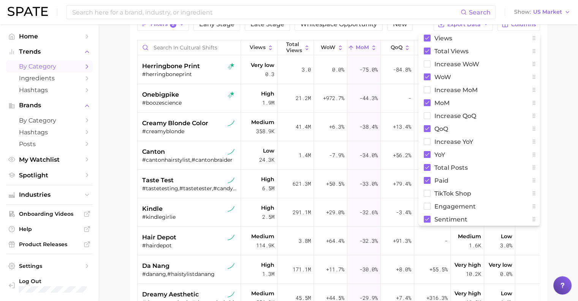
click at [541, 251] on div "Filters 2 Early Stage Late Stage Whitespace Opportunity New Export Data Columns…" at bounding box center [339, 179] width 418 height 338
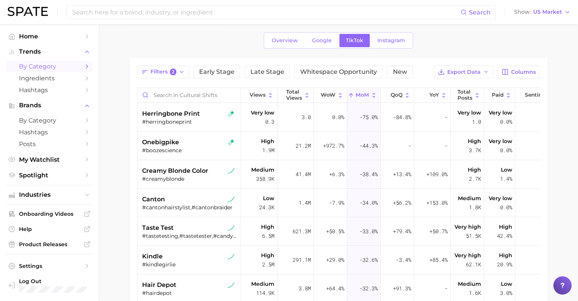
scroll to position [0, 0]
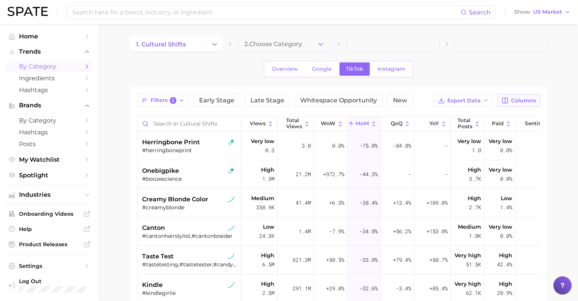
click at [505, 98] on icon "button" at bounding box center [505, 100] width 7 height 7
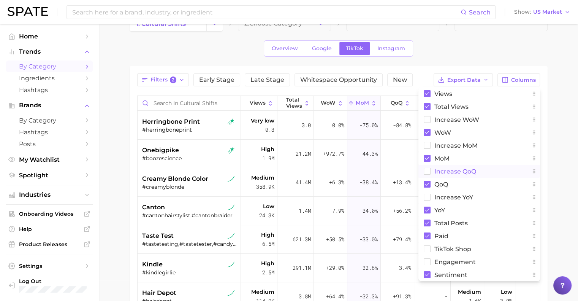
scroll to position [38, 0]
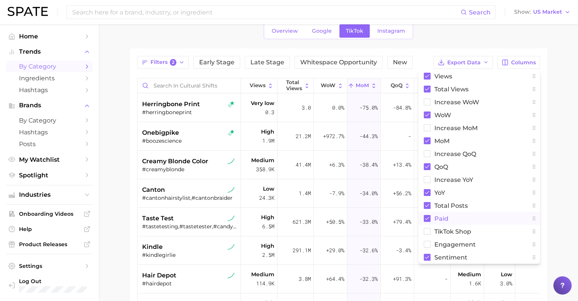
click at [443, 220] on span "Paid" at bounding box center [442, 218] width 14 height 6
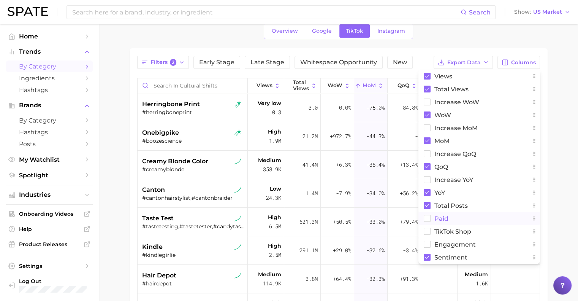
click at [443, 220] on span "Paid" at bounding box center [442, 218] width 14 height 6
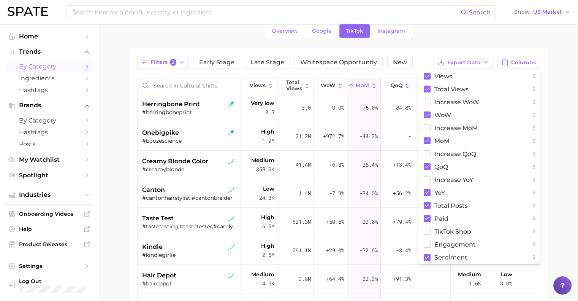
click at [553, 168] on main "1. cultural shifts 2. Choose Category Overview Google TikTok Instagram Filters …" at bounding box center [338, 205] width 479 height 438
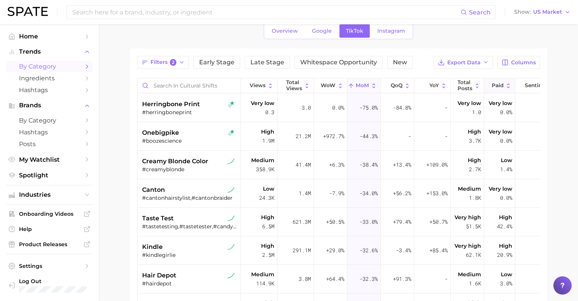
click at [502, 86] on span "Paid" at bounding box center [498, 85] width 12 height 6
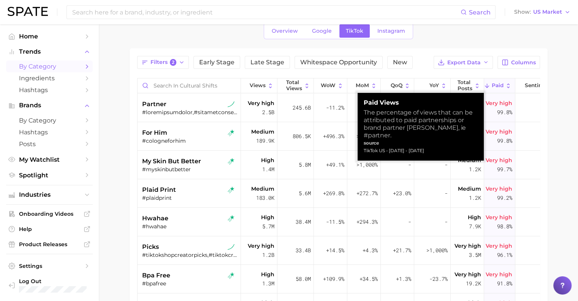
click at [502, 86] on span "Paid" at bounding box center [498, 85] width 12 height 6
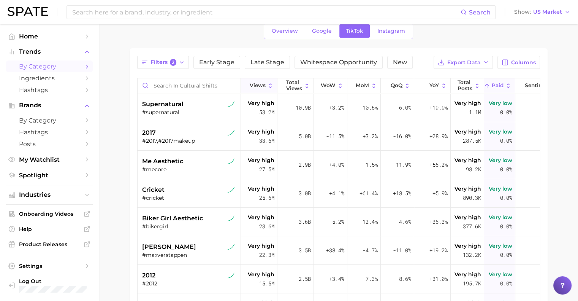
click at [268, 84] on icon at bounding box center [270, 85] width 6 height 6
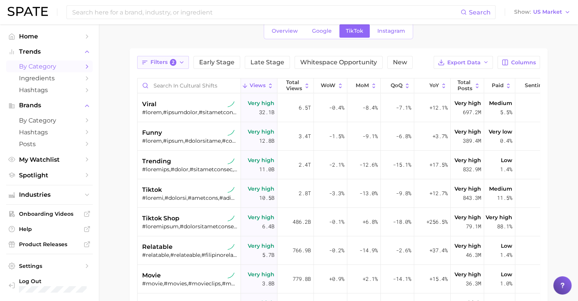
click at [166, 59] on span "Filters 2" at bounding box center [164, 62] width 26 height 7
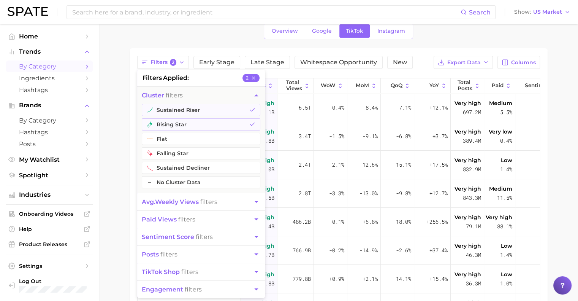
click at [197, 202] on span "avg. weekly views" at bounding box center [170, 201] width 57 height 7
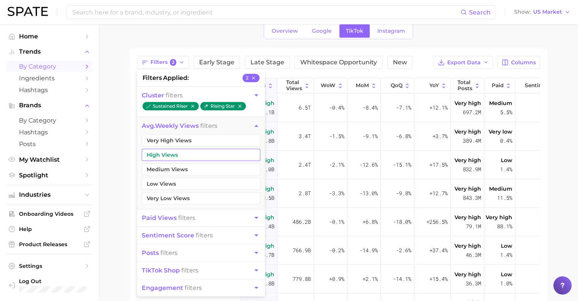
click at [178, 155] on button "High Views" at bounding box center [201, 155] width 119 height 12
click at [181, 171] on button "Medium Views" at bounding box center [201, 169] width 119 height 12
click at [114, 172] on main "1. cultural shifts 2. Choose Category Overview Google TikTok Instagram Filters …" at bounding box center [338, 205] width 479 height 438
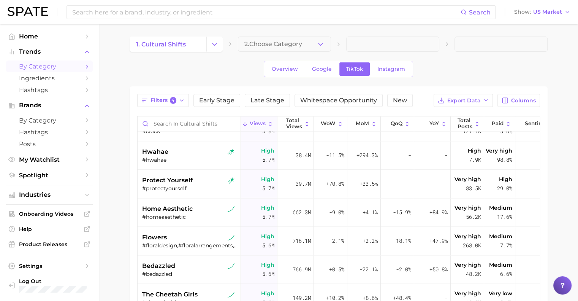
scroll to position [1255, 0]
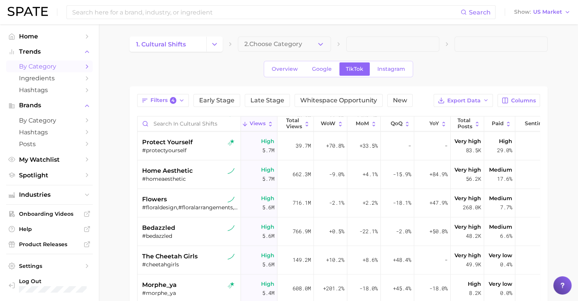
click at [285, 42] on span "2. Choose Category" at bounding box center [273, 44] width 58 height 7
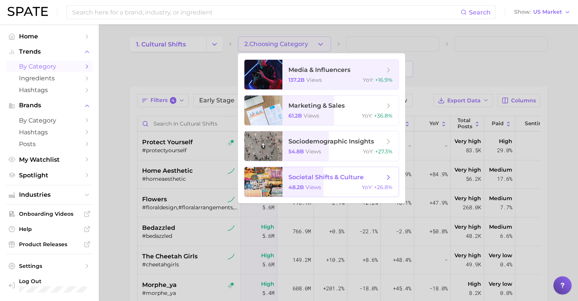
click at [309, 186] on span "views" at bounding box center [314, 187] width 16 height 7
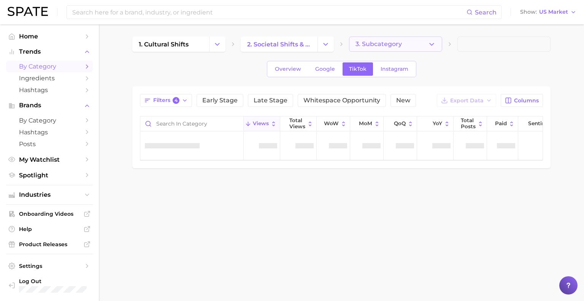
click at [382, 48] on button "3. Subcategory" at bounding box center [395, 43] width 93 height 15
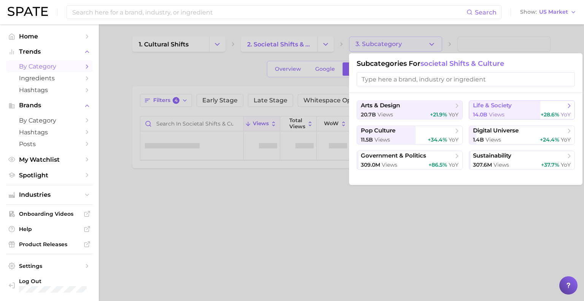
click at [505, 108] on span "life & society" at bounding box center [492, 105] width 39 height 7
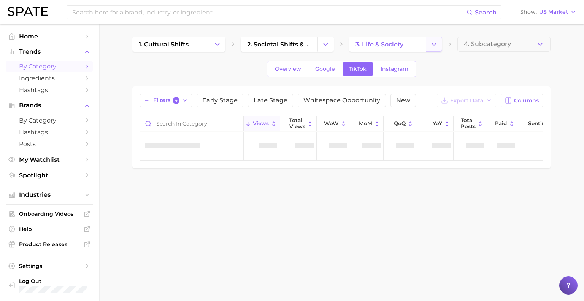
click at [436, 43] on icon "Change Category" at bounding box center [434, 44] width 8 height 8
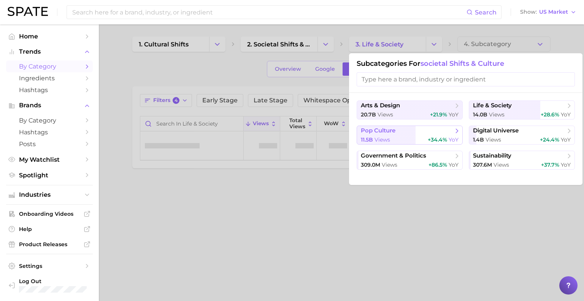
click at [414, 126] on button "pop culture 11.5b views +34.4% YoY" at bounding box center [410, 134] width 106 height 19
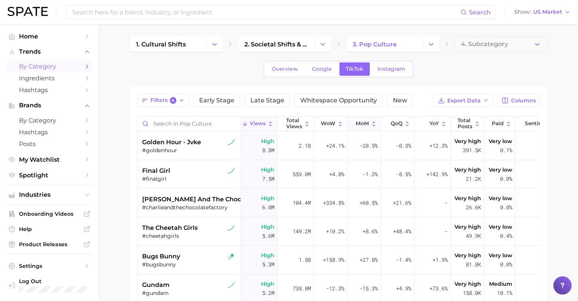
click at [365, 121] on span "MoM" at bounding box center [362, 124] width 13 height 6
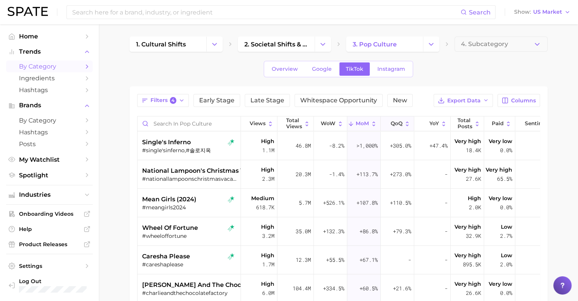
click at [390, 125] on button "QoQ" at bounding box center [397, 123] width 33 height 15
click at [334, 125] on span "WoW" at bounding box center [328, 124] width 15 height 6
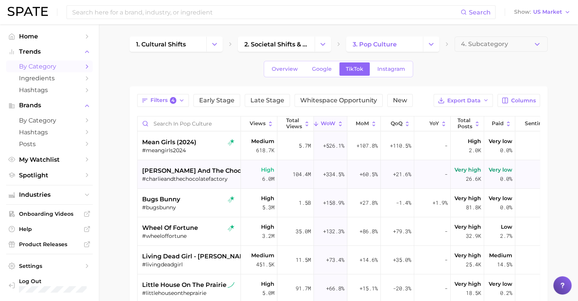
click at [319, 177] on div "+334.5%" at bounding box center [330, 174] width 33 height 29
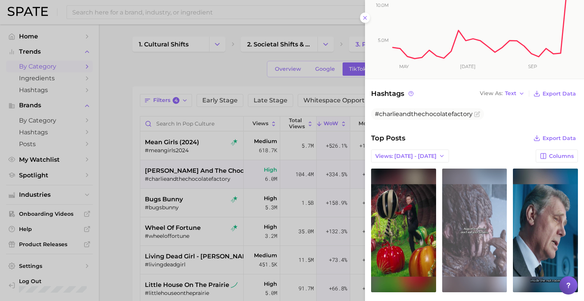
scroll to position [266, 0]
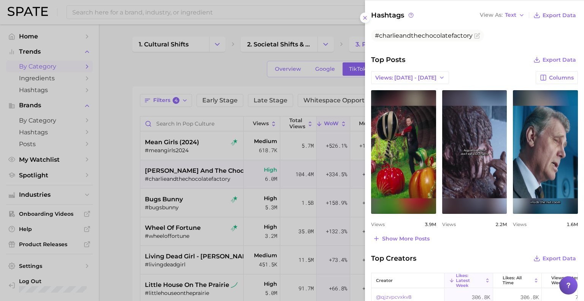
click at [201, 134] on div at bounding box center [292, 150] width 584 height 301
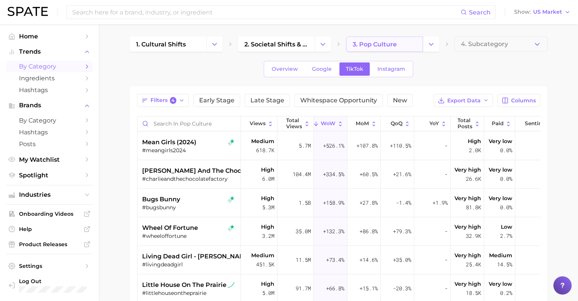
click at [394, 42] on span "3. pop culture" at bounding box center [375, 44] width 44 height 7
click at [425, 49] on button "Change Category" at bounding box center [431, 43] width 16 height 15
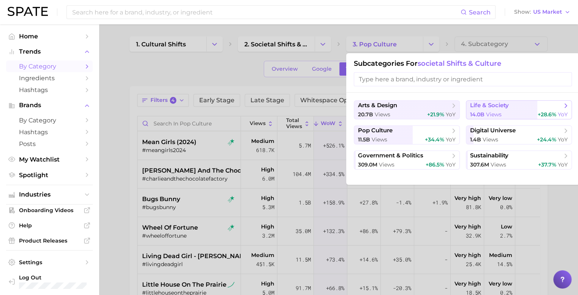
click at [511, 113] on div "14.0b views +28.6% YoY" at bounding box center [519, 114] width 98 height 7
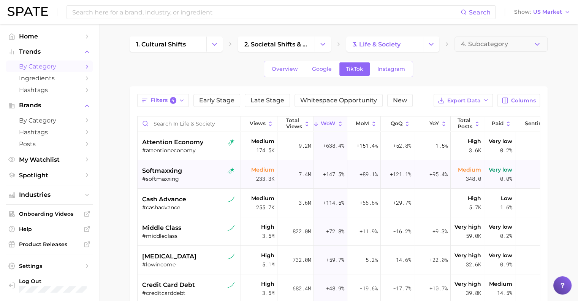
click at [187, 176] on div "#softmaxxing" at bounding box center [190, 178] width 96 height 7
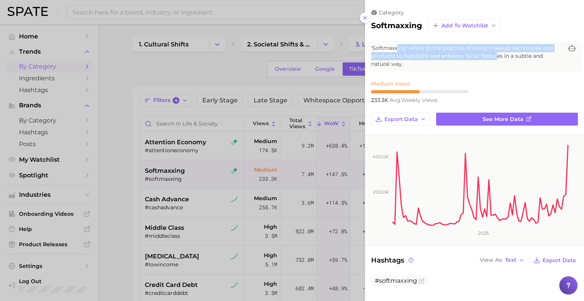
drag, startPoint x: 397, startPoint y: 47, endPoint x: 496, endPoint y: 54, distance: 99.1
click at [496, 54] on span "'Softmaxxing' refers to the practice of using makeup techniques and products to…" at bounding box center [467, 56] width 192 height 24
click at [474, 59] on span "'Softmaxxing' refers to the practice of using makeup techniques and products to…" at bounding box center [467, 56] width 192 height 24
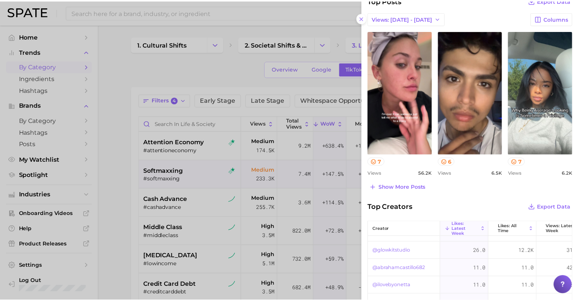
scroll to position [276, 0]
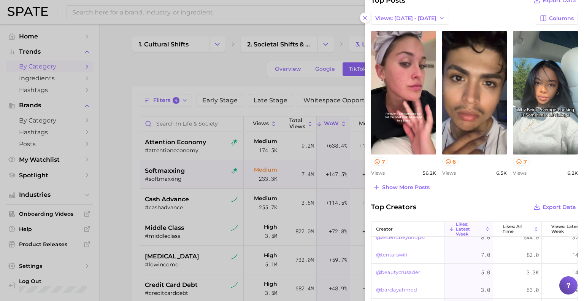
click at [299, 208] on div at bounding box center [292, 150] width 584 height 301
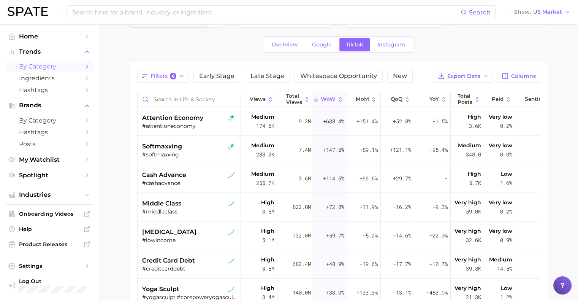
scroll to position [0, 0]
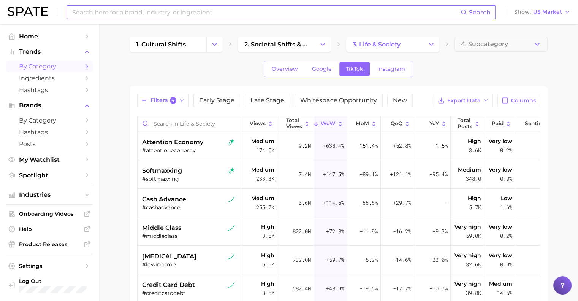
click at [176, 13] on input at bounding box center [265, 12] width 389 height 13
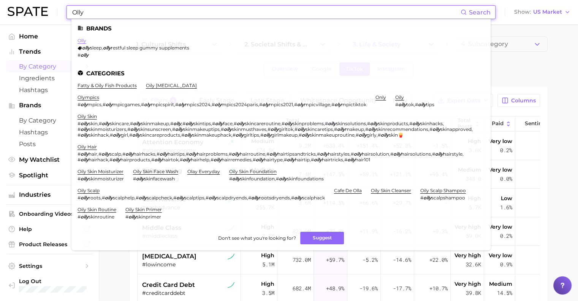
type input "Olly"
click at [81, 38] on link "olly" at bounding box center [82, 41] width 9 height 6
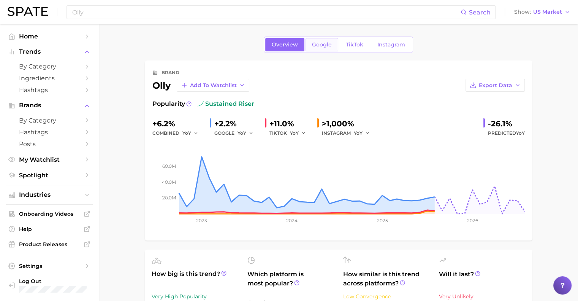
click at [330, 48] on link "Google" at bounding box center [322, 44] width 33 height 13
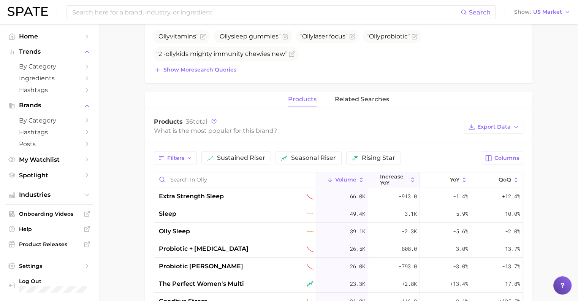
click at [398, 181] on span "increase YoY" at bounding box center [394, 179] width 28 height 12
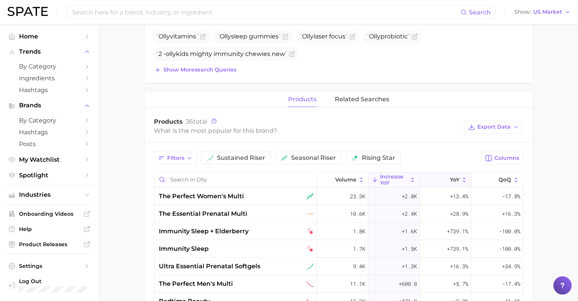
click at [452, 174] on button "YoY" at bounding box center [445, 179] width 51 height 15
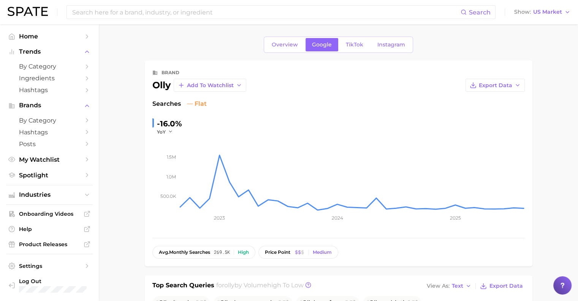
click at [359, 52] on div "Overview Google TikTok Instagram" at bounding box center [338, 44] width 149 height 16
click at [358, 42] on span "TikTok" at bounding box center [354, 44] width 17 height 6
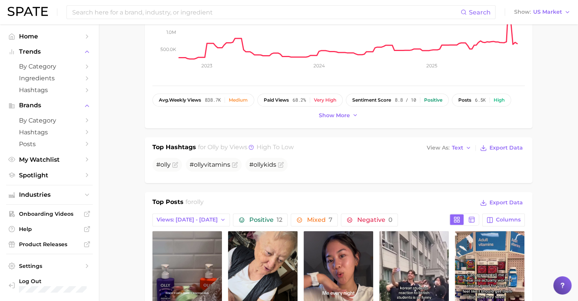
scroll to position [184, 0]
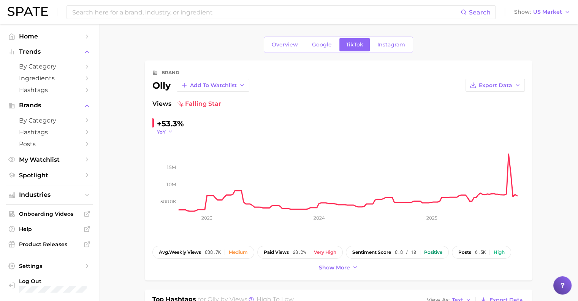
click at [170, 131] on icon "button" at bounding box center [170, 131] width 5 height 5
click at [172, 155] on span "QoQ" at bounding box center [167, 156] width 13 height 6
click at [168, 127] on div "+29.7%" at bounding box center [170, 123] width 27 height 12
click at [169, 133] on button "QoQ" at bounding box center [166, 132] width 18 height 6
click at [181, 171] on button "MoM" at bounding box center [199, 170] width 84 height 14
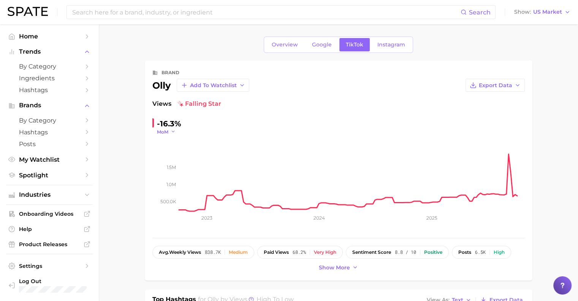
click at [166, 129] on span "MoM" at bounding box center [162, 132] width 11 height 6
click at [176, 184] on button "WoW" at bounding box center [199, 184] width 84 height 14
click at [167, 134] on span "WoW" at bounding box center [163, 132] width 13 height 6
click at [172, 163] on button "MoM" at bounding box center [199, 170] width 84 height 14
click at [169, 123] on div "-16.3%" at bounding box center [169, 123] width 24 height 12
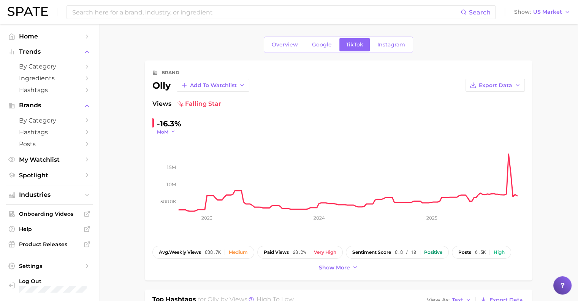
click at [171, 129] on button "MoM" at bounding box center [166, 132] width 19 height 6
click at [178, 161] on button "QoQ" at bounding box center [199, 156] width 84 height 14
click at [157, 206] on icon "500.0k 1.0m 1.5m 2023 2024 2025" at bounding box center [338, 182] width 373 height 95
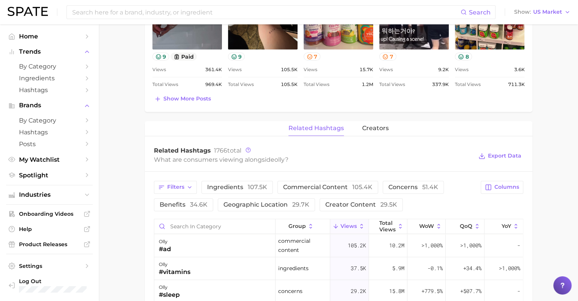
scroll to position [494, 0]
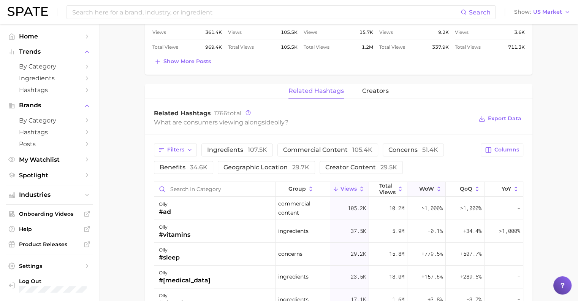
click at [436, 186] on icon at bounding box center [439, 189] width 7 height 7
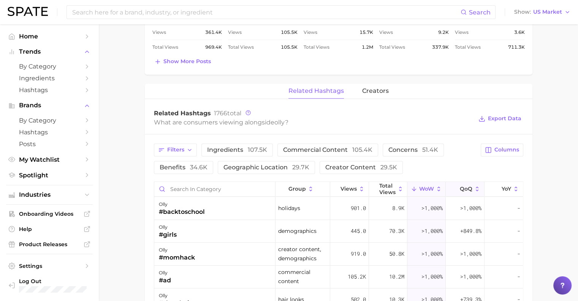
click at [464, 182] on button "QoQ" at bounding box center [465, 189] width 38 height 15
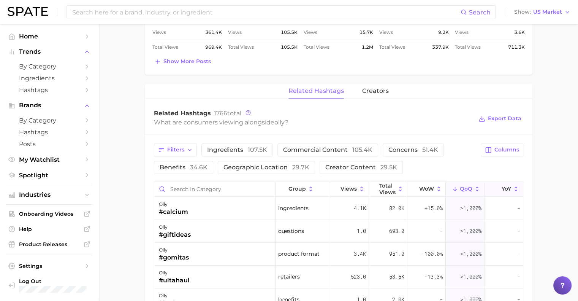
click at [499, 184] on button "YoY" at bounding box center [504, 189] width 38 height 15
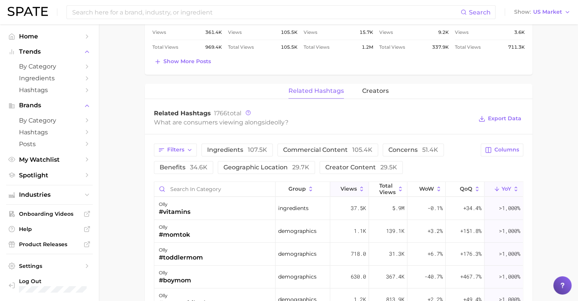
click at [345, 186] on span "Views" at bounding box center [349, 189] width 16 height 6
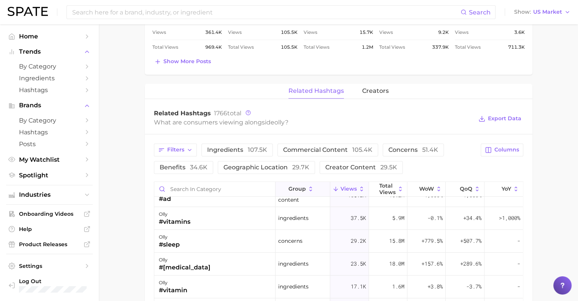
scroll to position [0, 0]
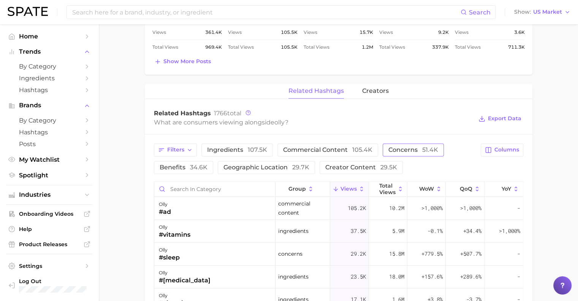
click at [394, 148] on span "concerns 51.4k" at bounding box center [414, 150] width 50 height 6
click at [237, 152] on button "ingredients 107.5k" at bounding box center [236, 149] width 71 height 13
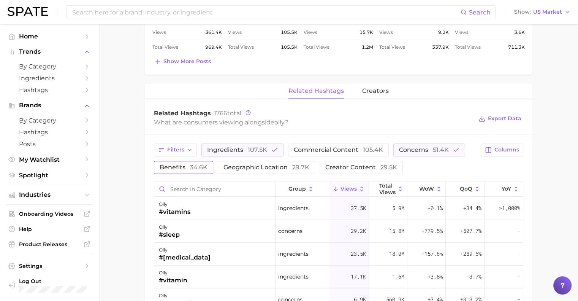
click at [189, 164] on span "benefits 34.6k" at bounding box center [184, 167] width 48 height 6
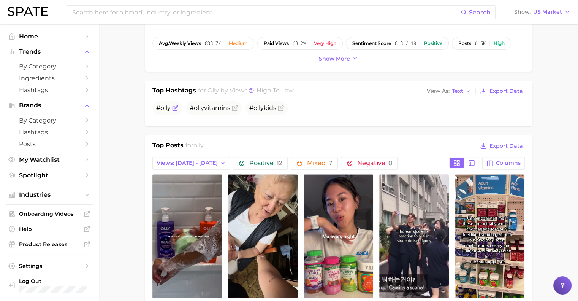
scroll to position [152, 0]
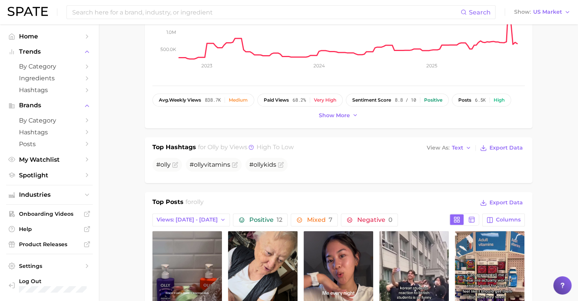
click at [210, 5] on div "Search" at bounding box center [281, 12] width 429 height 14
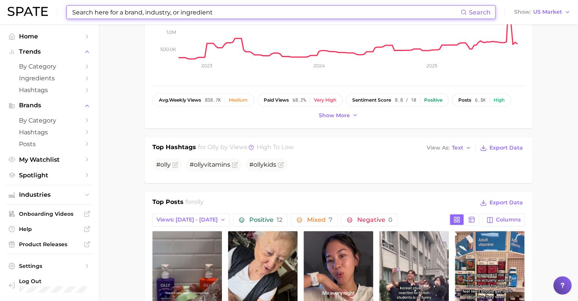
click at [185, 16] on input at bounding box center [265, 12] width 389 height 13
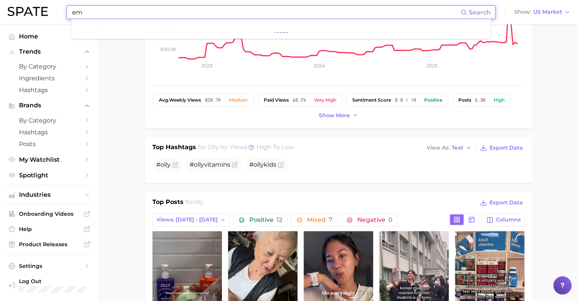
type input "e"
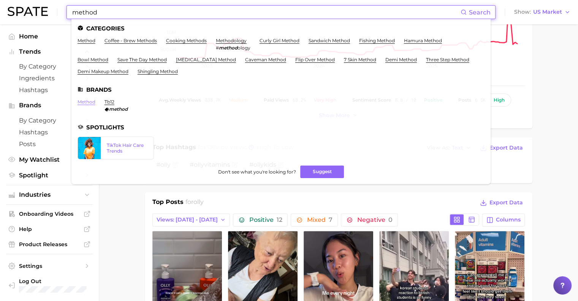
type input "method"
click at [89, 103] on link "method" at bounding box center [87, 102] width 18 height 6
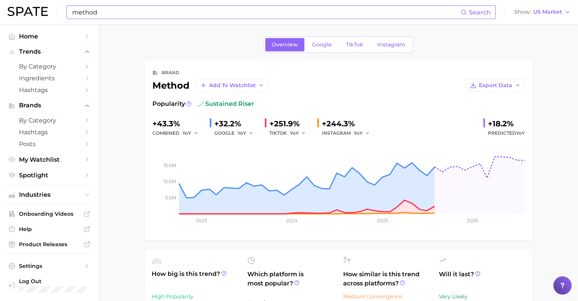
click at [155, 16] on input "method" at bounding box center [265, 12] width 389 height 13
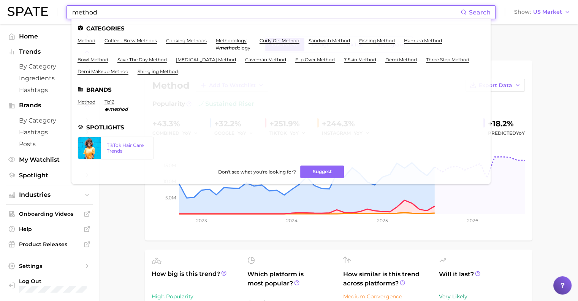
click at [155, 16] on input "method" at bounding box center [265, 12] width 389 height 13
click at [51, 119] on span "by Category" at bounding box center [49, 120] width 61 height 7
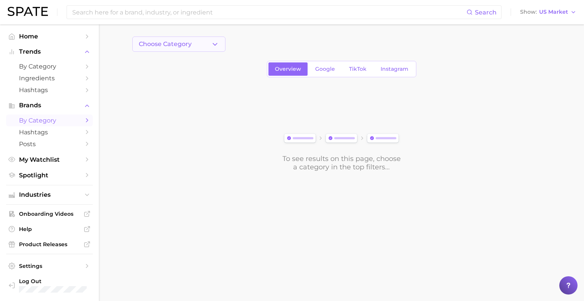
click at [176, 48] on button "Choose Category" at bounding box center [178, 43] width 93 height 15
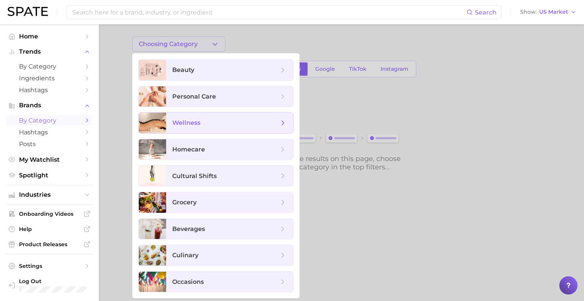
click at [219, 119] on span "wellness" at bounding box center [225, 123] width 106 height 8
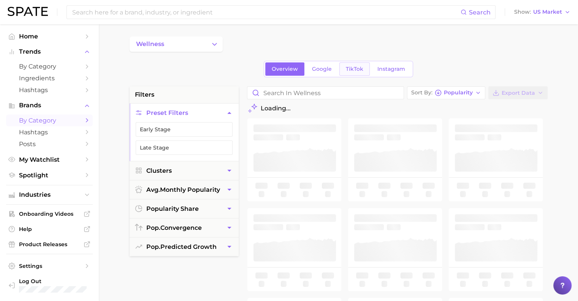
click at [344, 66] on link "TikTok" at bounding box center [355, 68] width 30 height 13
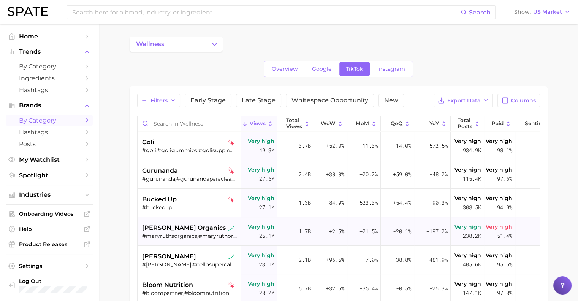
scroll to position [38, 0]
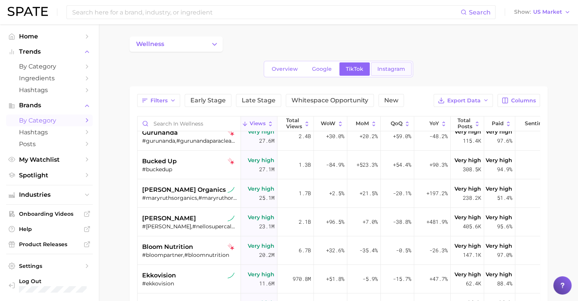
click at [405, 70] on link "Instagram" at bounding box center [391, 68] width 41 height 13
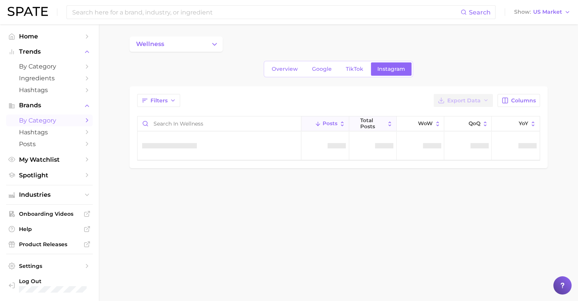
click at [376, 120] on span "Total Posts" at bounding box center [372, 123] width 25 height 12
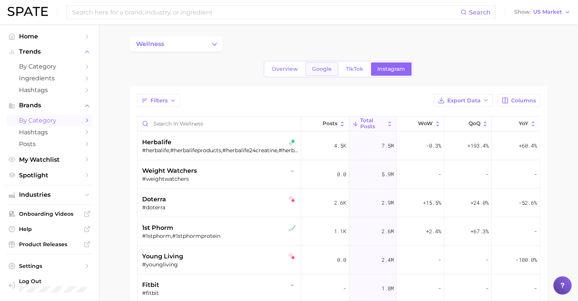
click at [315, 73] on link "Google" at bounding box center [322, 68] width 33 height 13
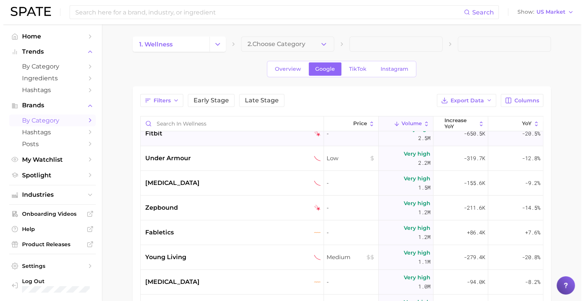
scroll to position [76, 0]
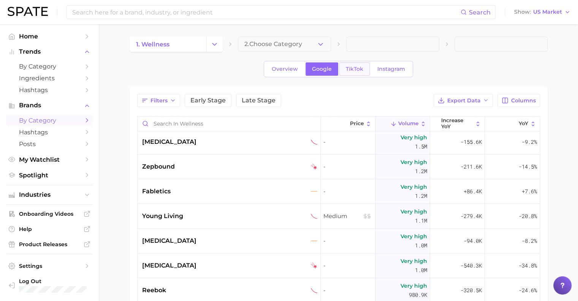
click at [364, 67] on link "TikTok" at bounding box center [355, 68] width 30 height 13
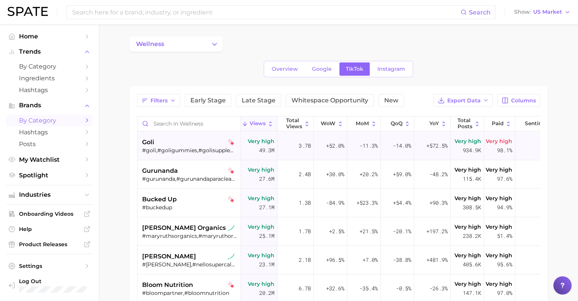
click at [179, 147] on div "#goli,#goligummies,#golisupplements,#golivitamins,#matchamind" at bounding box center [190, 150] width 96 height 7
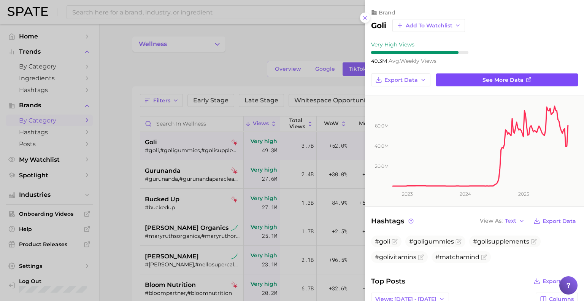
click at [531, 80] on link "See more data" at bounding box center [507, 79] width 142 height 13
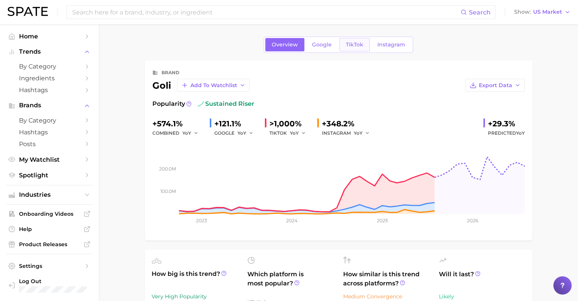
click at [344, 45] on link "TikTok" at bounding box center [355, 44] width 30 height 13
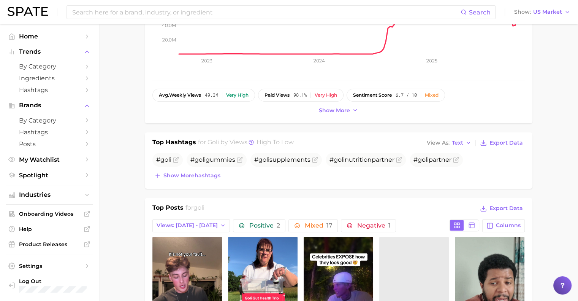
scroll to position [76, 0]
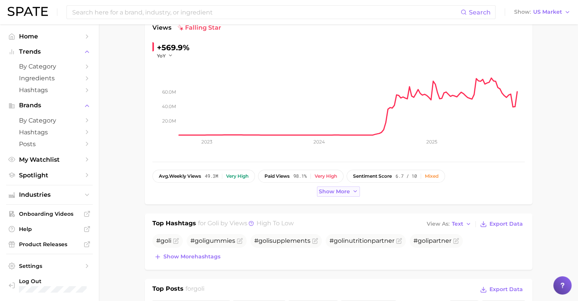
click at [338, 188] on span "Show more" at bounding box center [334, 191] width 31 height 6
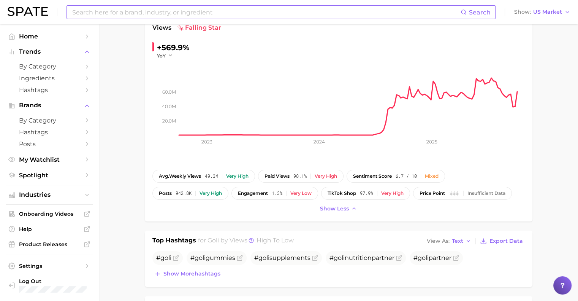
click at [224, 8] on input at bounding box center [265, 12] width 389 height 13
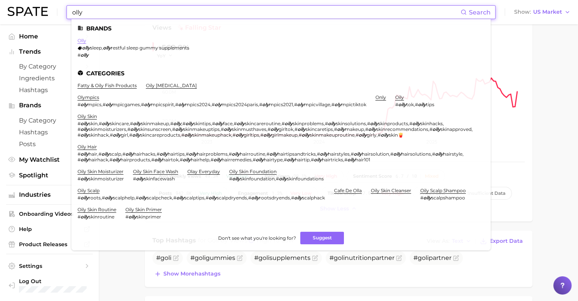
type input "olly"
click at [84, 41] on link "olly" at bounding box center [82, 41] width 9 height 6
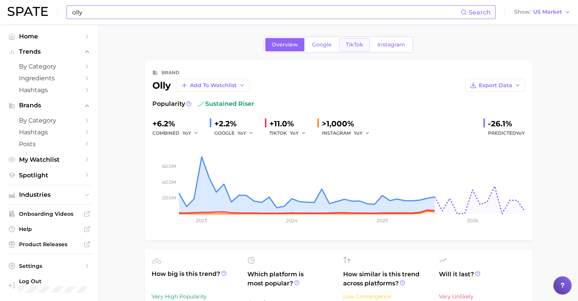
click at [352, 40] on link "TikTok" at bounding box center [355, 44] width 30 height 13
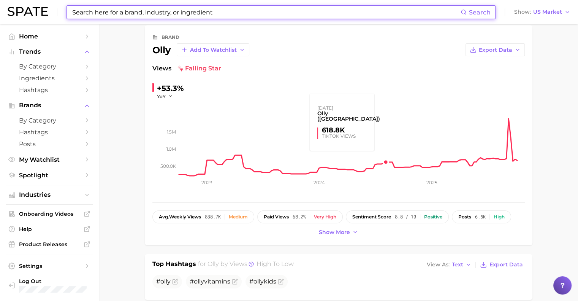
scroll to position [76, 0]
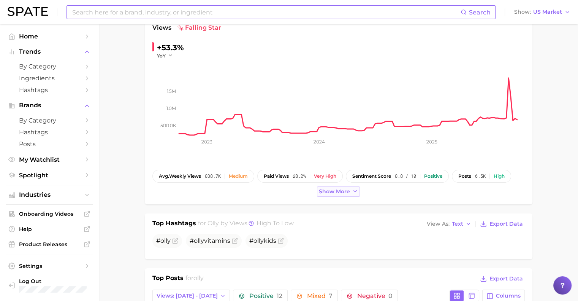
click at [344, 188] on span "Show more" at bounding box center [334, 191] width 31 height 6
